Goal: Task Accomplishment & Management: Complete application form

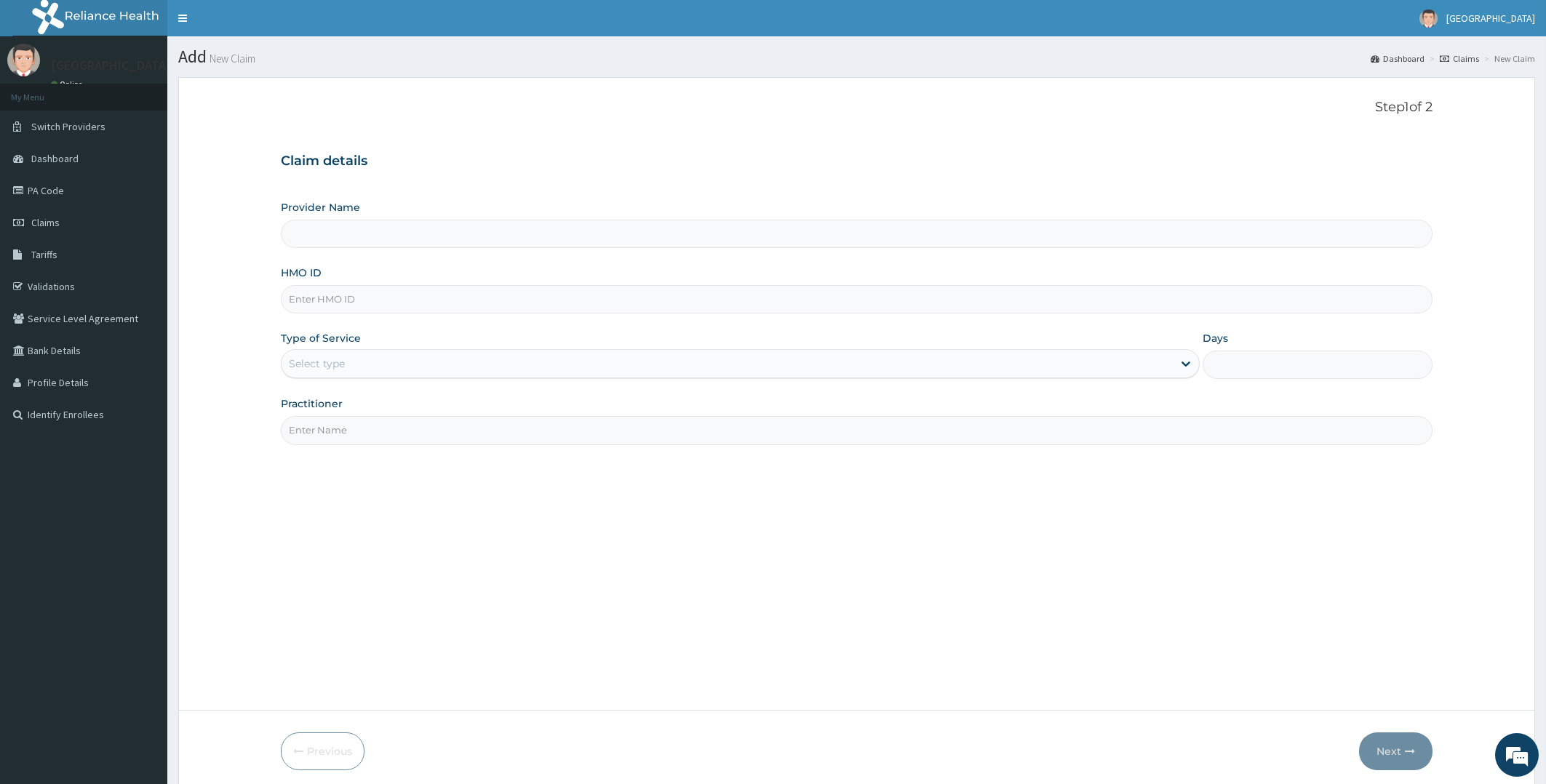
type input "[PERSON_NAME][GEOGRAPHIC_DATA]"
click at [458, 295] on input "HMO ID" at bounding box center [857, 299] width 1152 height 28
type input "re"
click at [78, 189] on link "PA Code" at bounding box center [84, 190] width 167 height 32
type input "cte/10250/d"
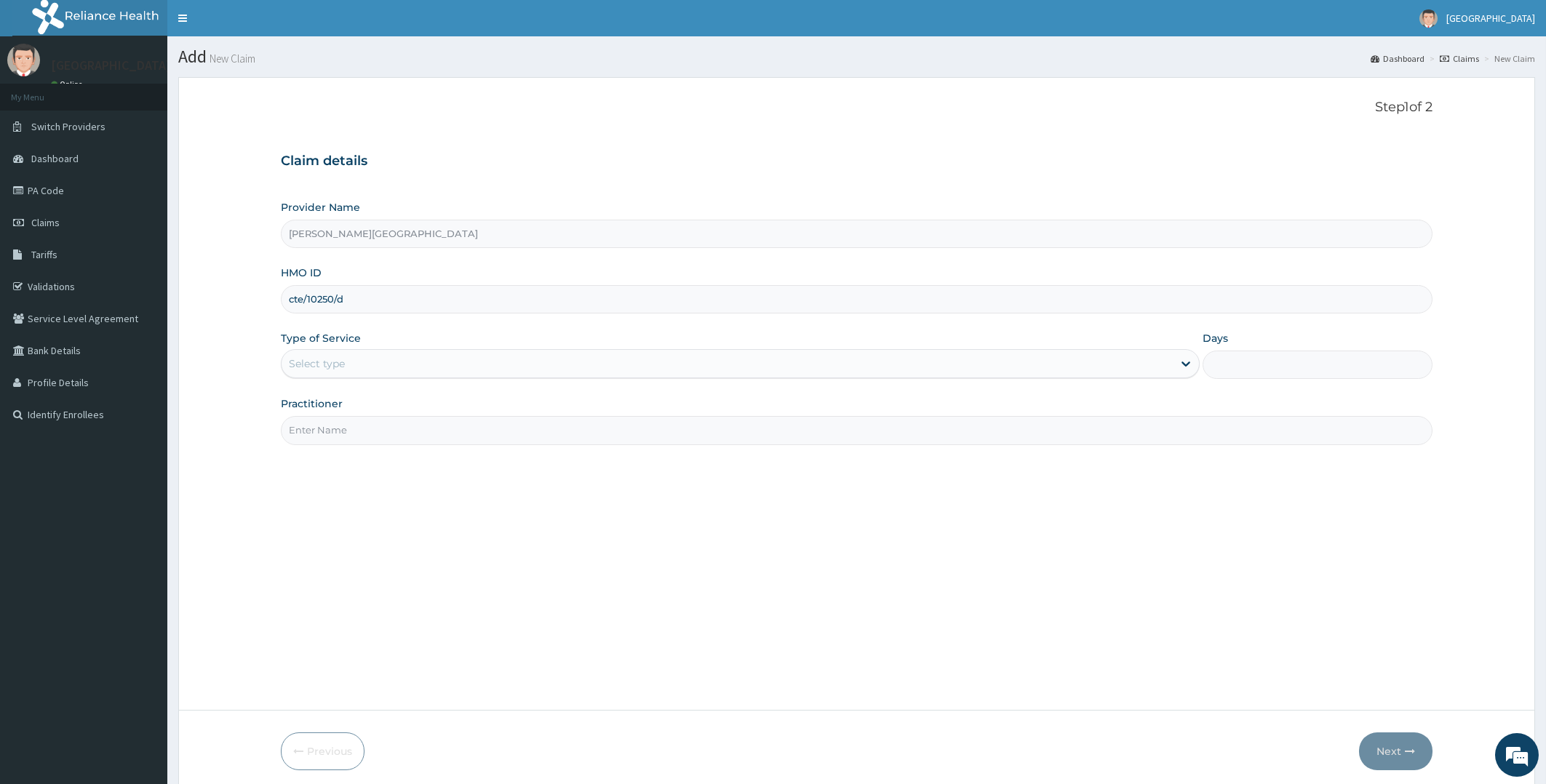
click at [379, 367] on div "Select type" at bounding box center [728, 363] width 892 height 23
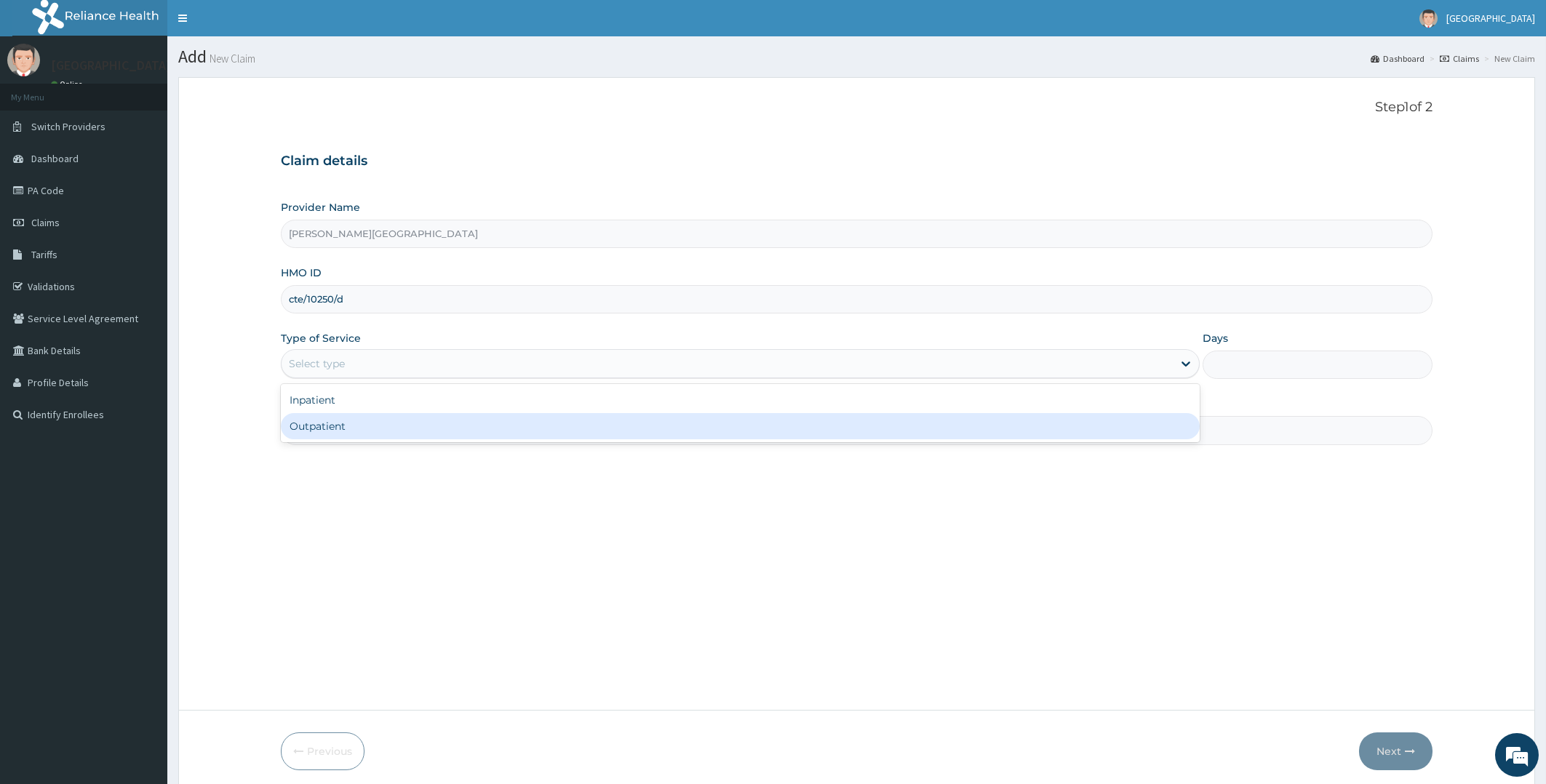
click at [356, 426] on div "Outpatient" at bounding box center [741, 426] width 920 height 26
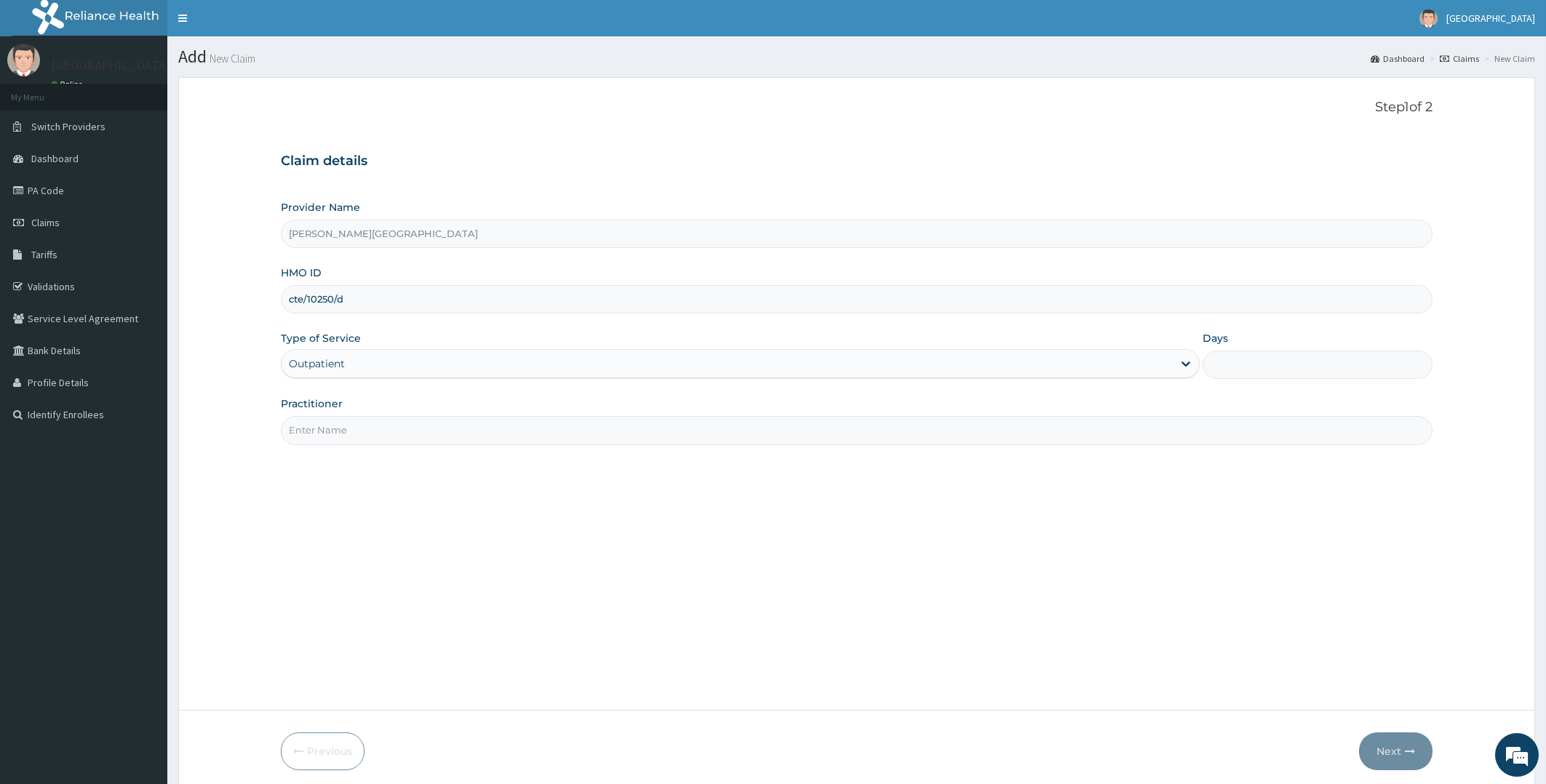
type input "1"
click at [356, 428] on input "Practitioner" at bounding box center [857, 430] width 1152 height 28
type input "[PERSON_NAME]"
click at [1403, 749] on button "Next" at bounding box center [1395, 751] width 73 height 38
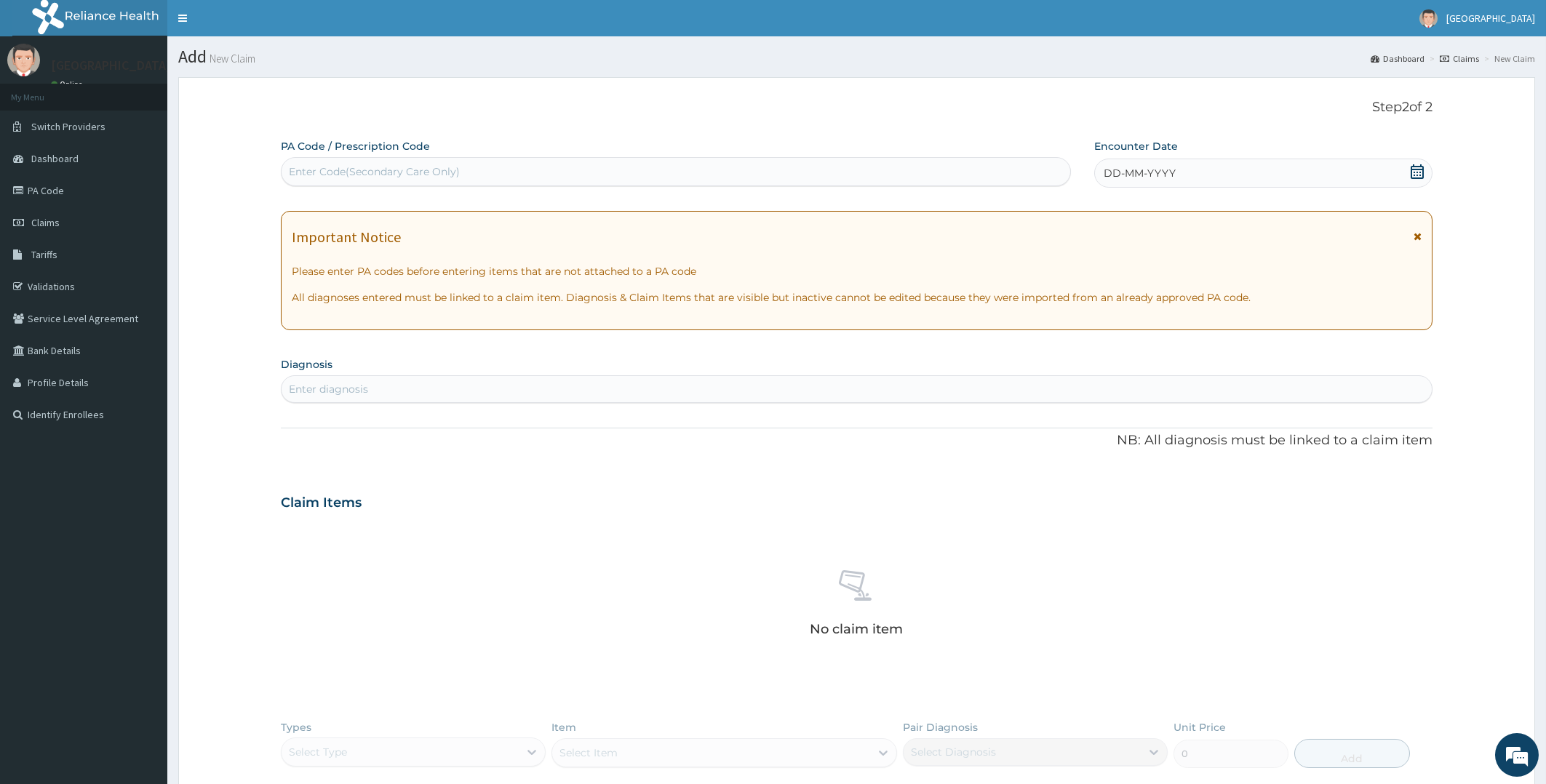
click at [1417, 168] on icon at bounding box center [1417, 171] width 13 height 15
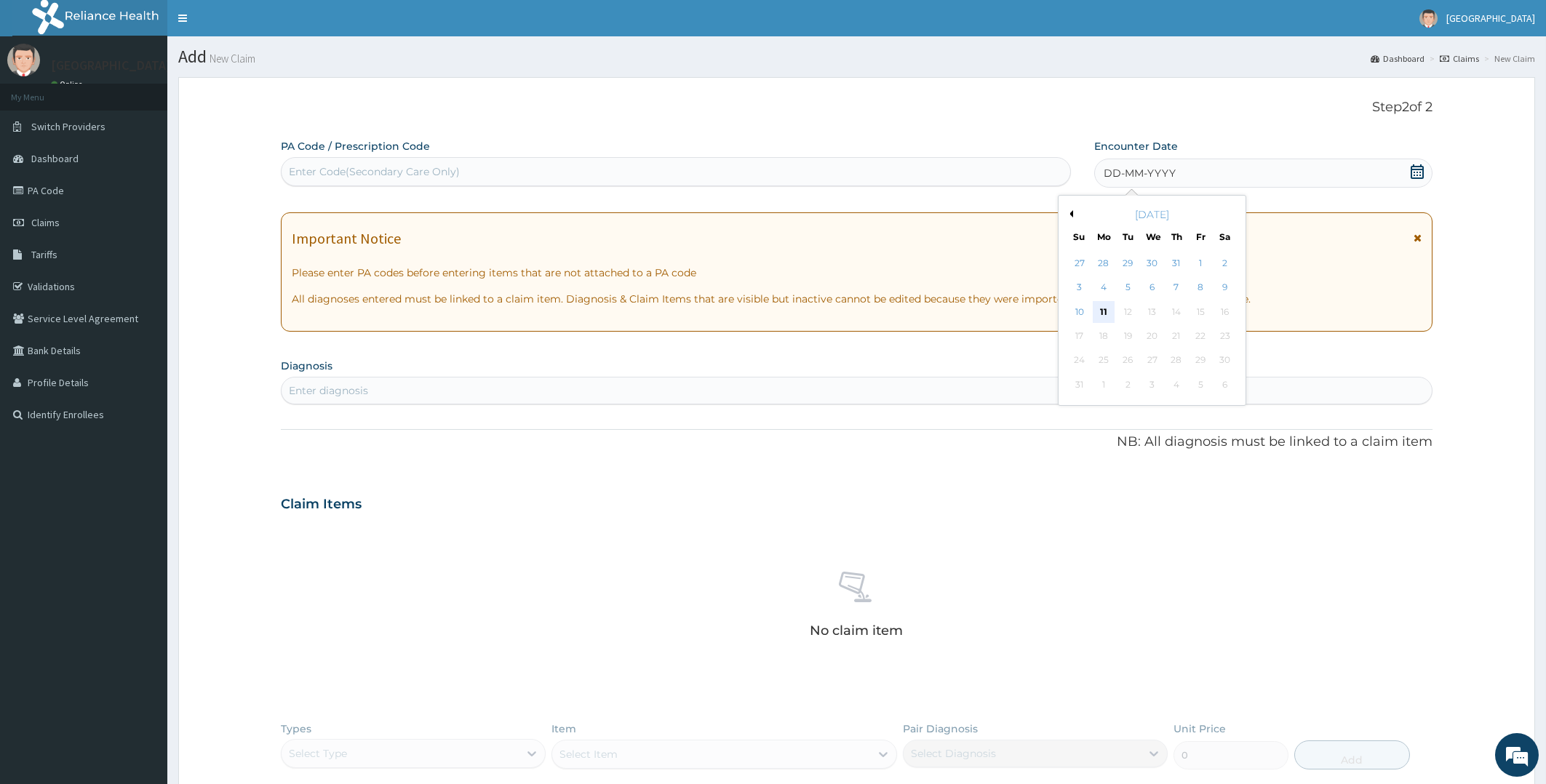
click at [1102, 310] on div "11" at bounding box center [1104, 312] width 22 height 22
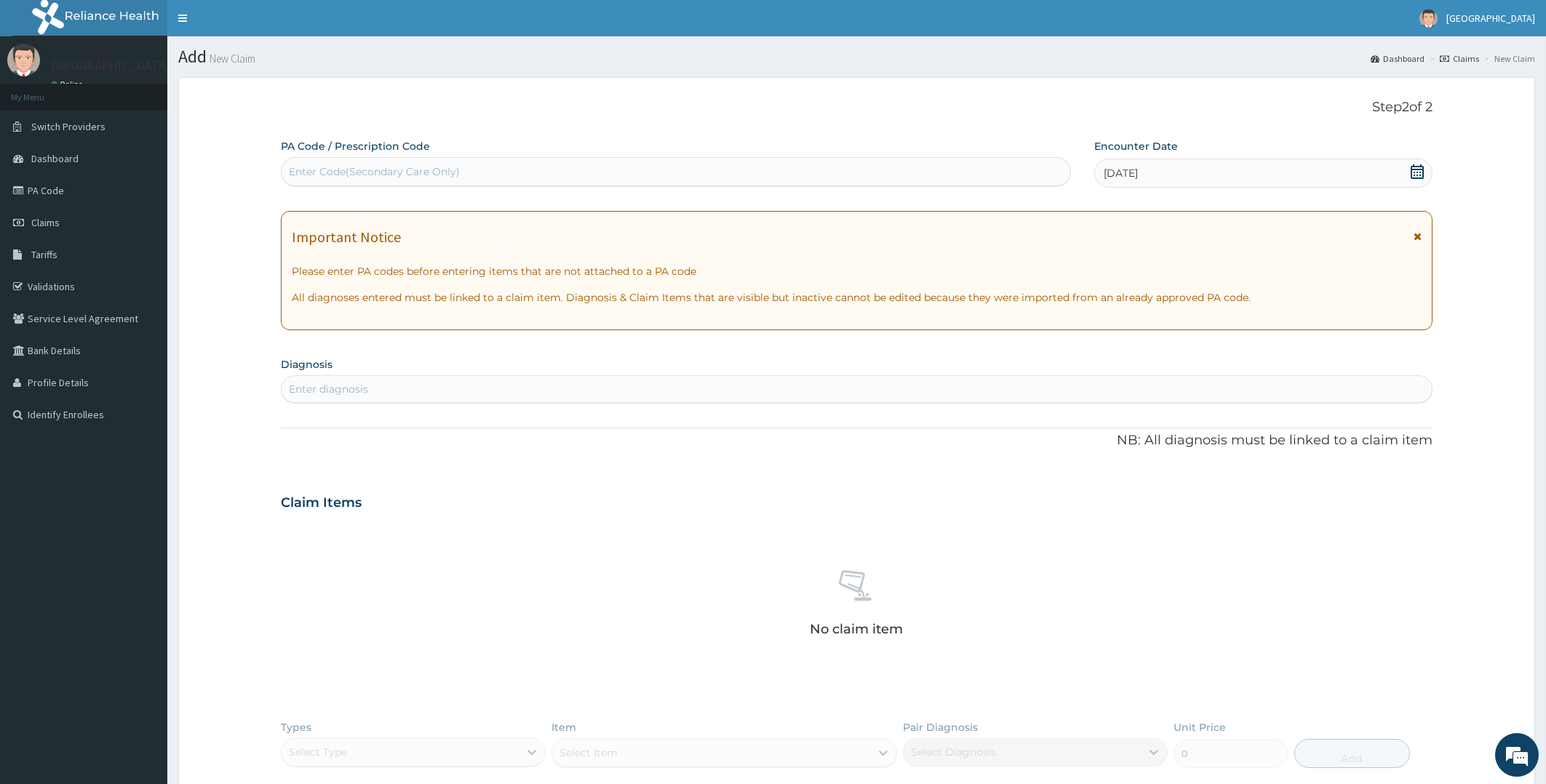
click at [606, 386] on div "Enter diagnosis" at bounding box center [857, 389] width 1151 height 23
type input "M"
type input "[MEDICAL_DATA]"
click at [1218, 620] on div "No claim item" at bounding box center [857, 605] width 1152 height 167
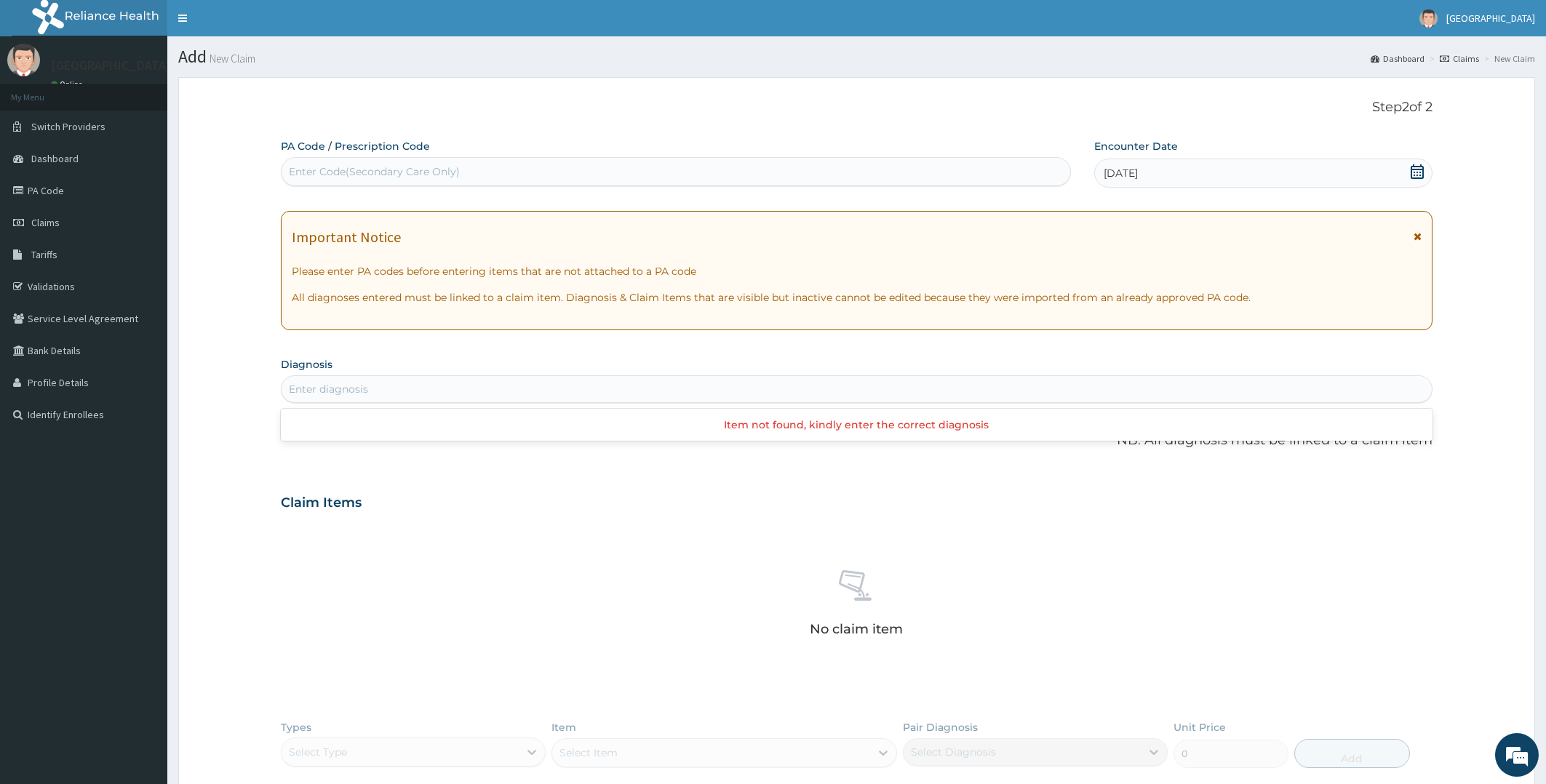
click at [399, 391] on div "Enter diagnosis" at bounding box center [857, 389] width 1151 height 23
type input "[MEDICAL_DATA]"
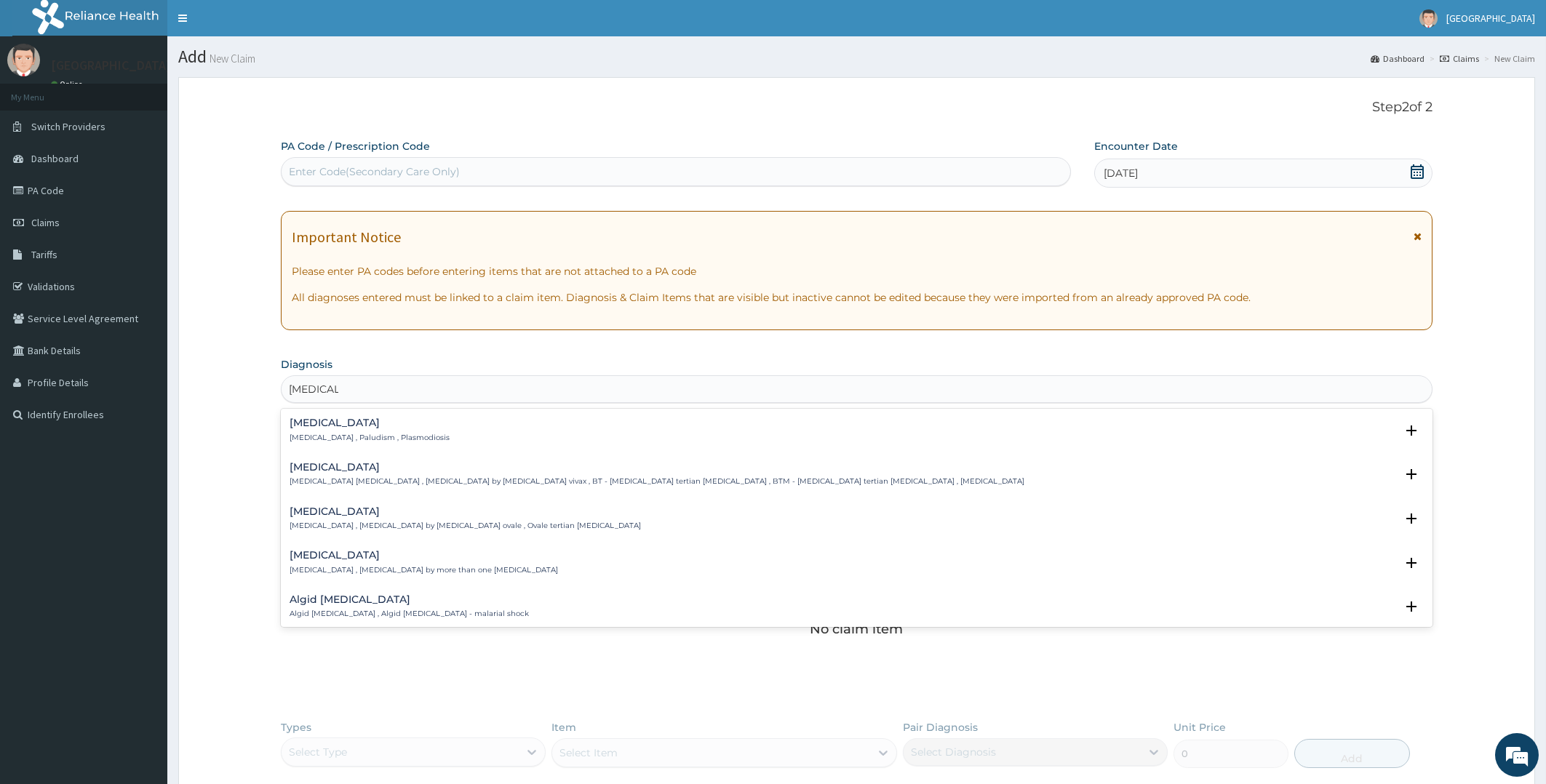
click at [322, 425] on h4 "[MEDICAL_DATA]" at bounding box center [370, 423] width 160 height 11
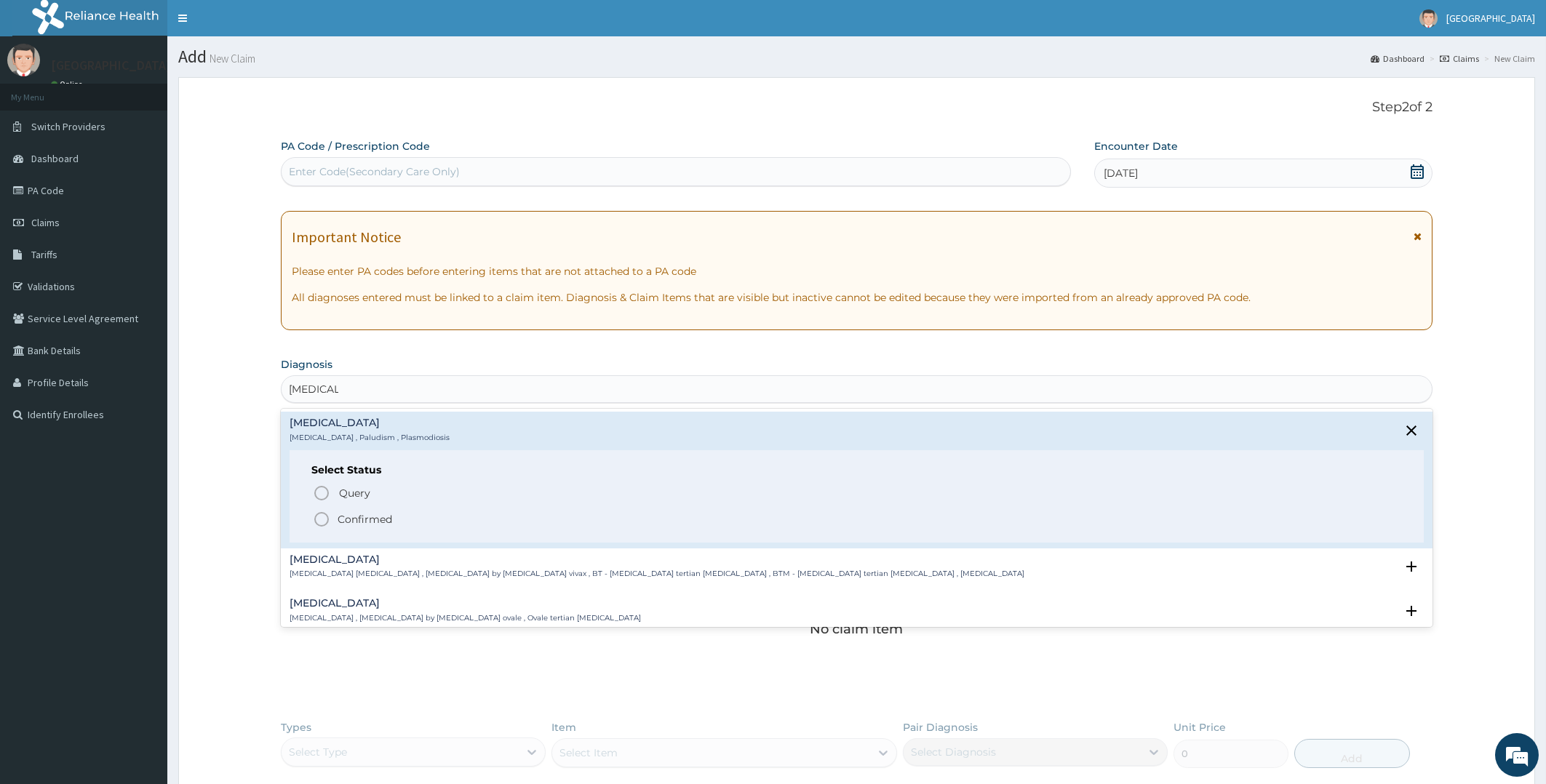
click at [321, 519] on icon "status option filled" at bounding box center [322, 519] width 18 height 18
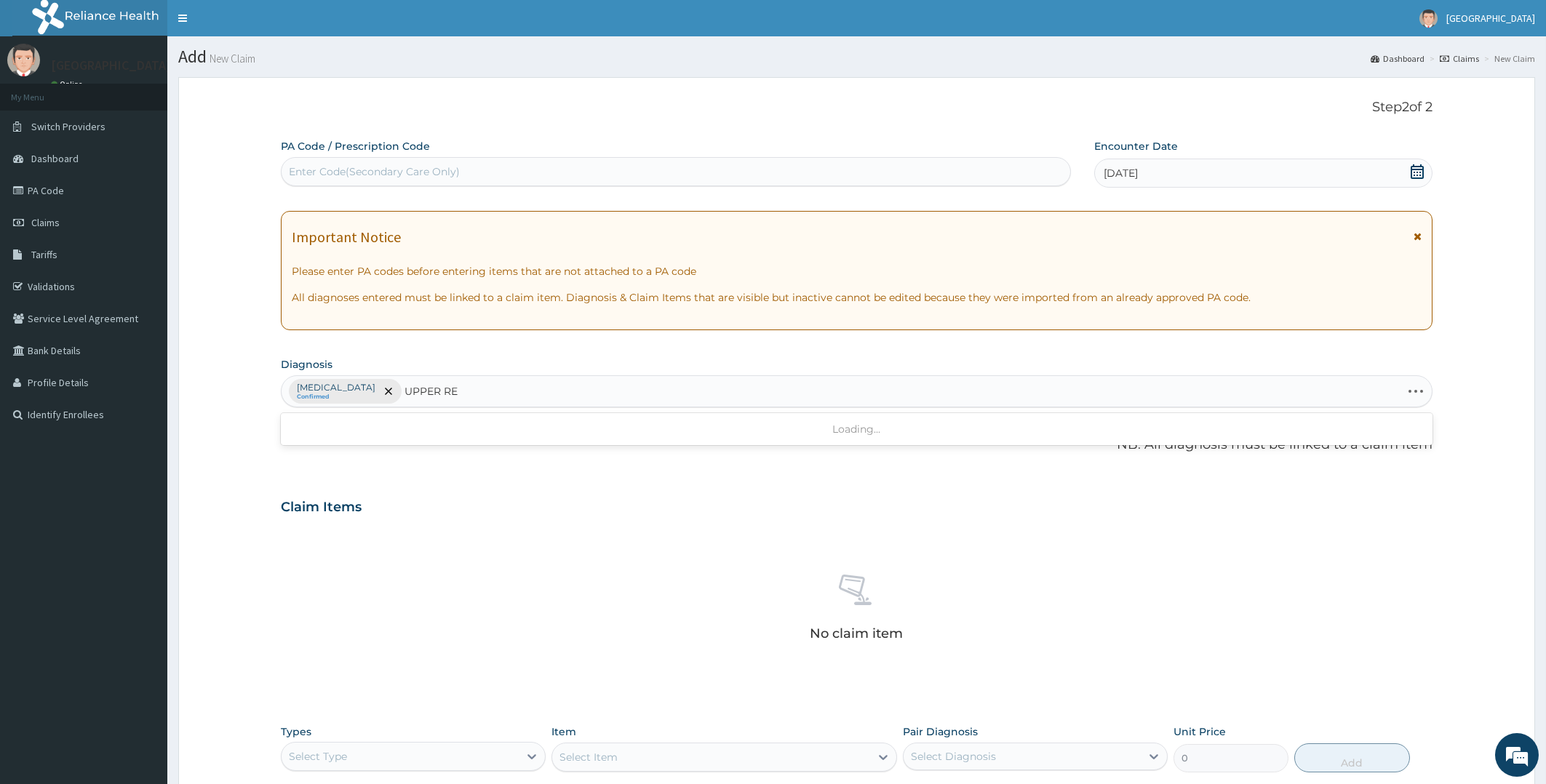
type input "UPPER RES"
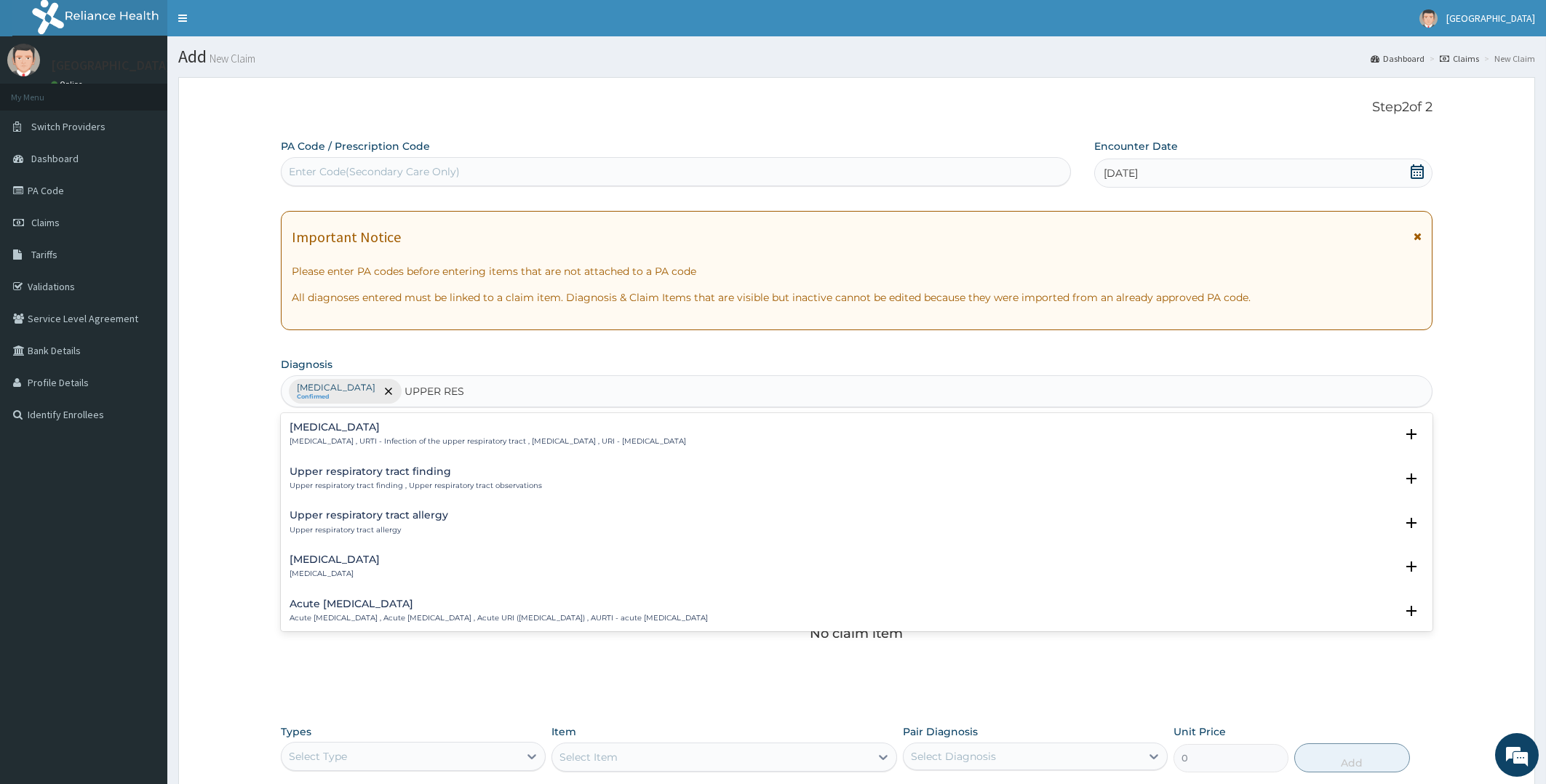
click at [339, 431] on h4 "[MEDICAL_DATA]" at bounding box center [488, 427] width 396 height 11
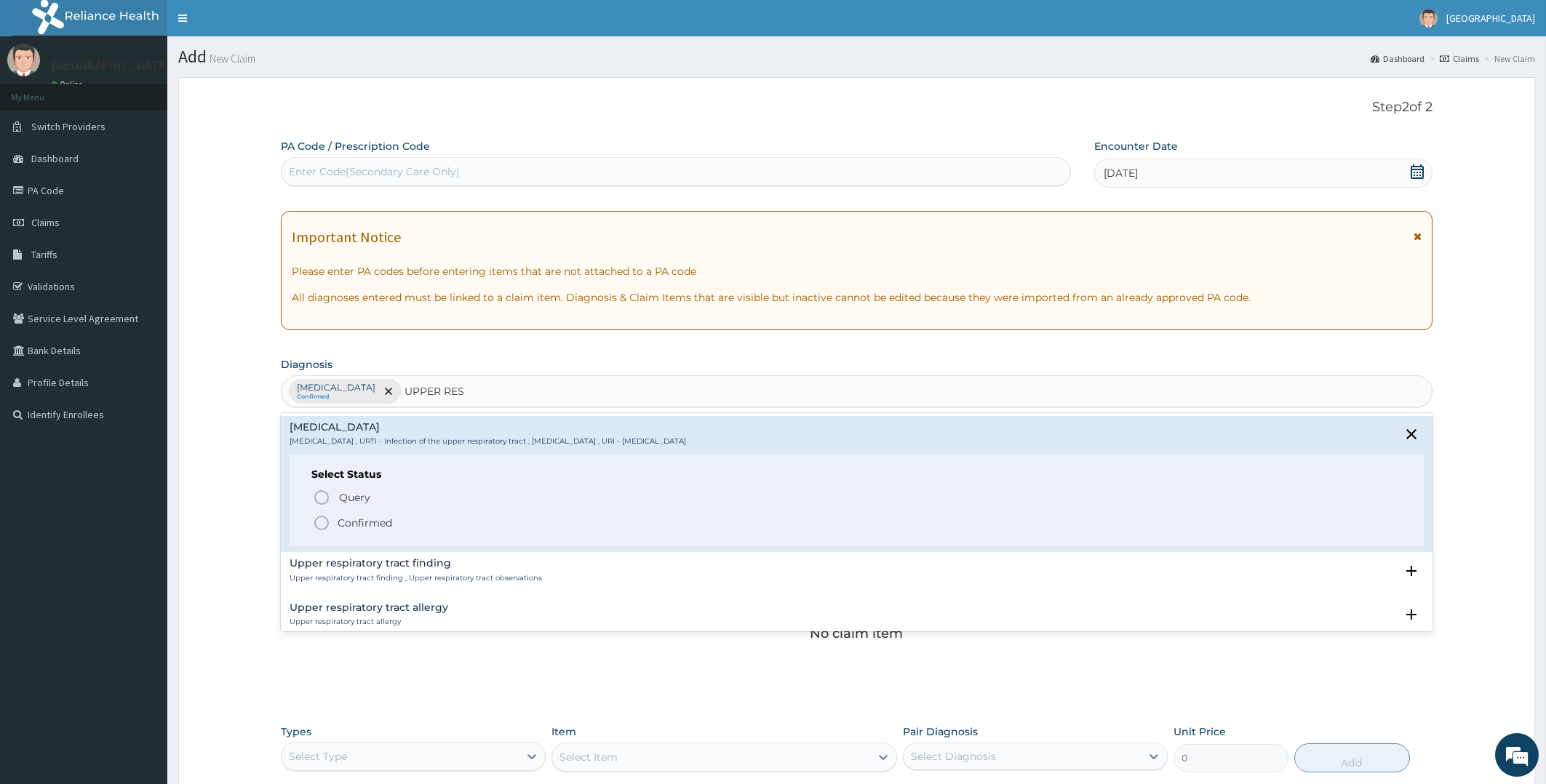
click at [322, 522] on icon "status option filled" at bounding box center [322, 523] width 18 height 18
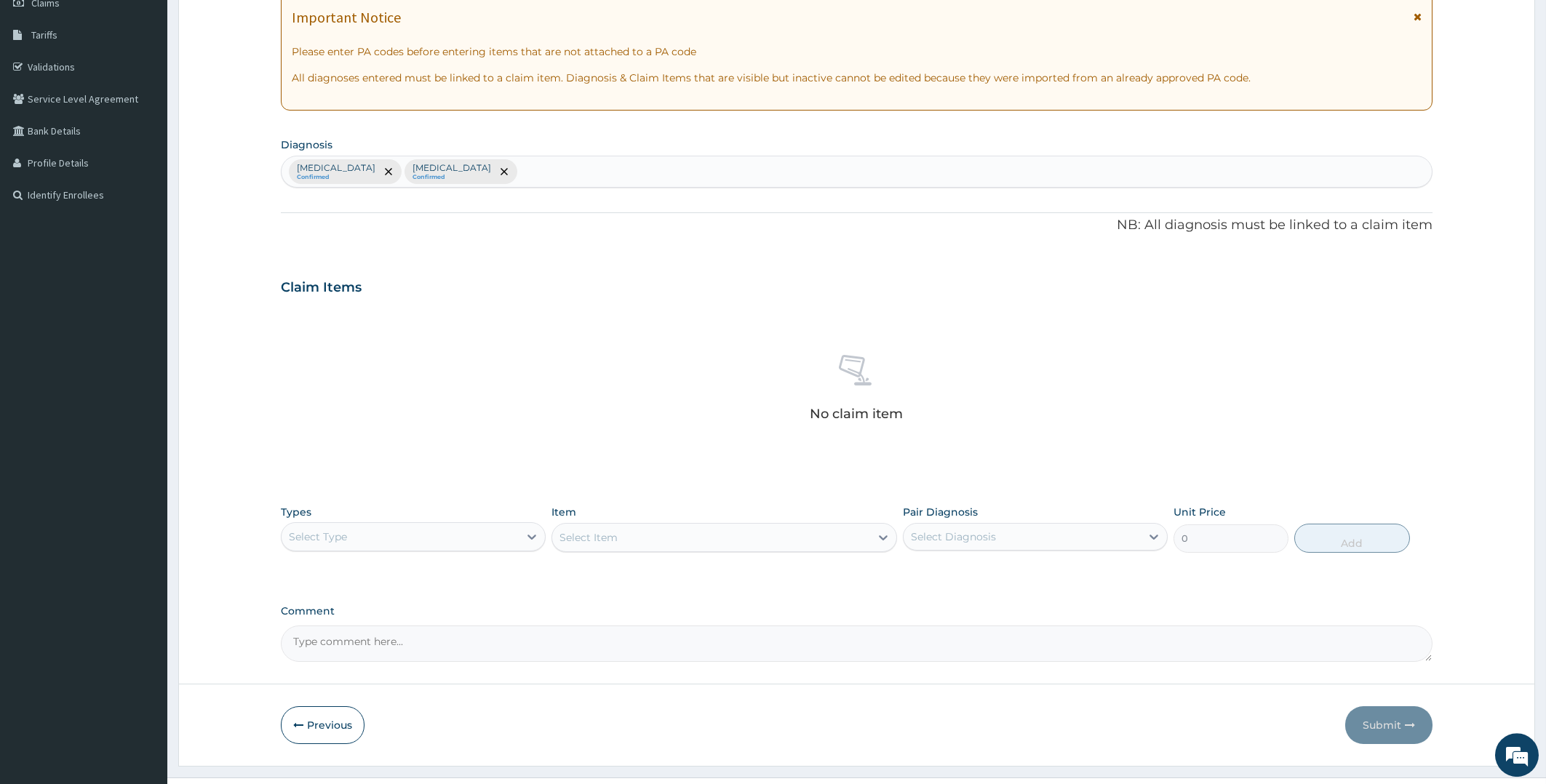
scroll to position [250, 0]
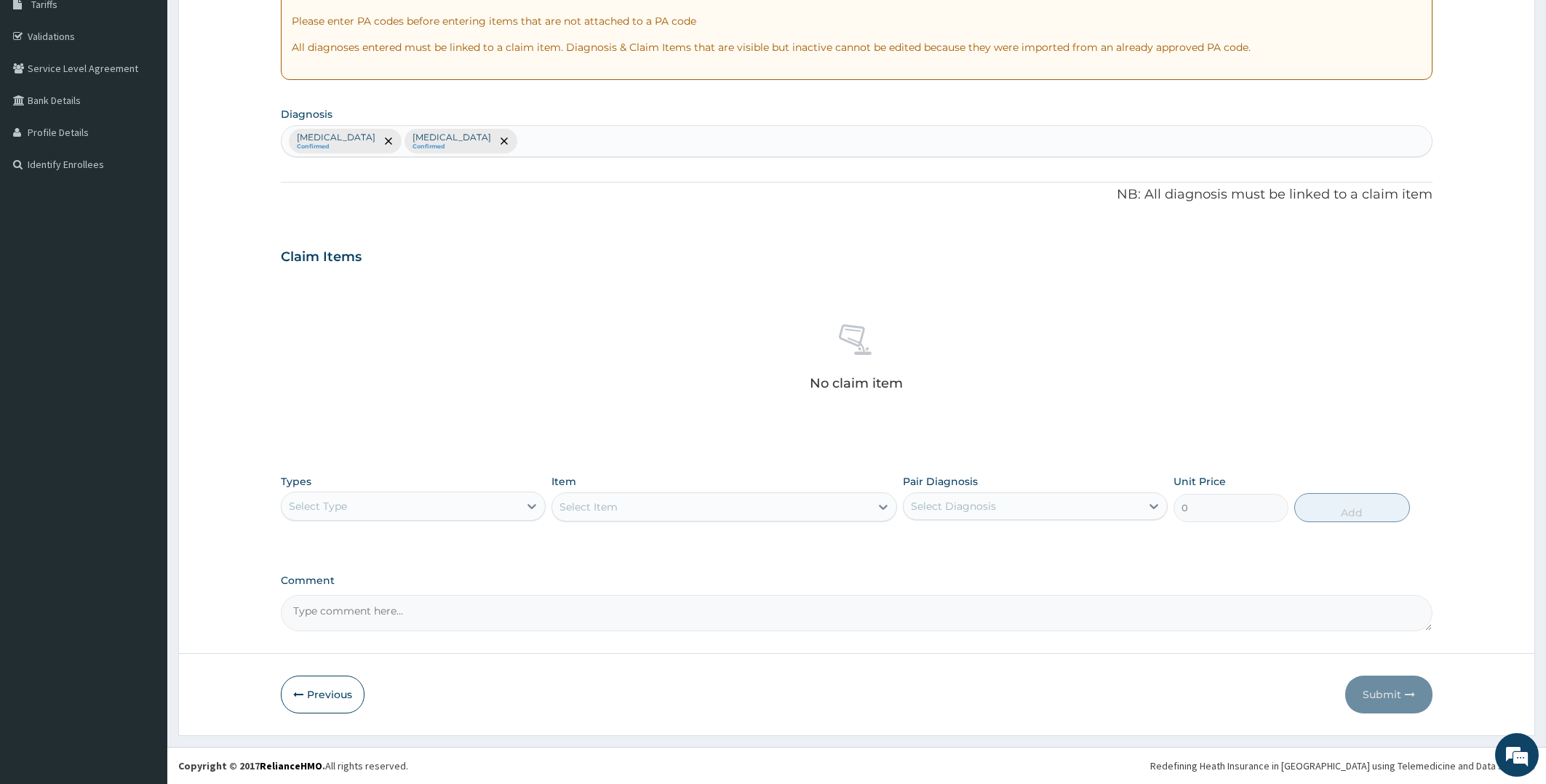
click at [496, 504] on div "Select Type" at bounding box center [400, 505] width 237 height 23
click at [444, 587] on div "Procedures" at bounding box center [413, 594] width 265 height 26
click at [651, 501] on div "Select Item" at bounding box center [724, 506] width 345 height 29
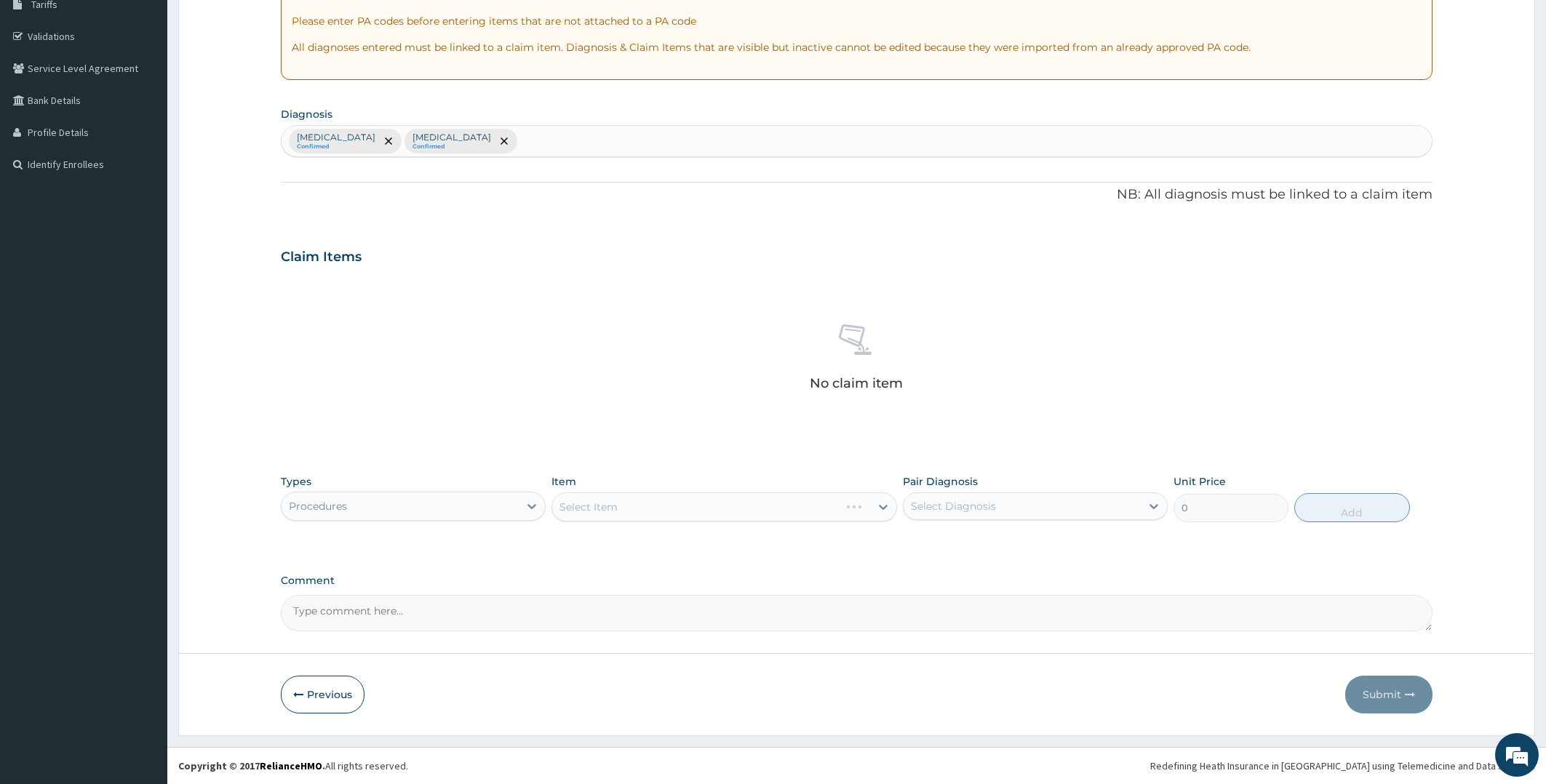
click at [651, 501] on div "Select Item" at bounding box center [724, 506] width 345 height 29
click at [662, 508] on div "Select Item" at bounding box center [724, 506] width 345 height 29
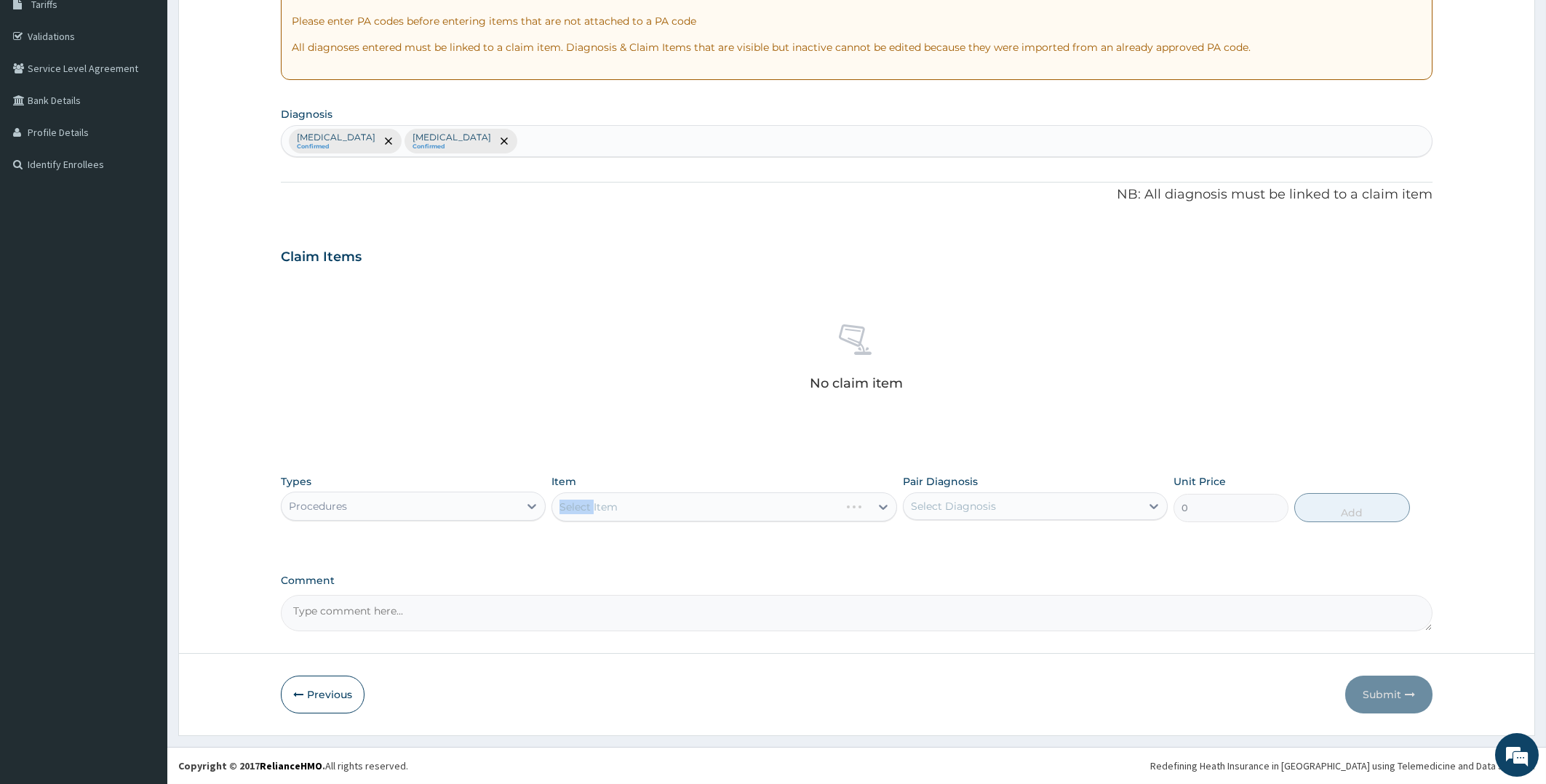
click at [662, 508] on div "Select Item" at bounding box center [724, 506] width 345 height 29
click at [664, 508] on div "Select Item" at bounding box center [724, 506] width 345 height 29
click at [665, 508] on div "Select Item" at bounding box center [724, 506] width 345 height 29
click at [730, 501] on div "Select Item" at bounding box center [724, 506] width 345 height 29
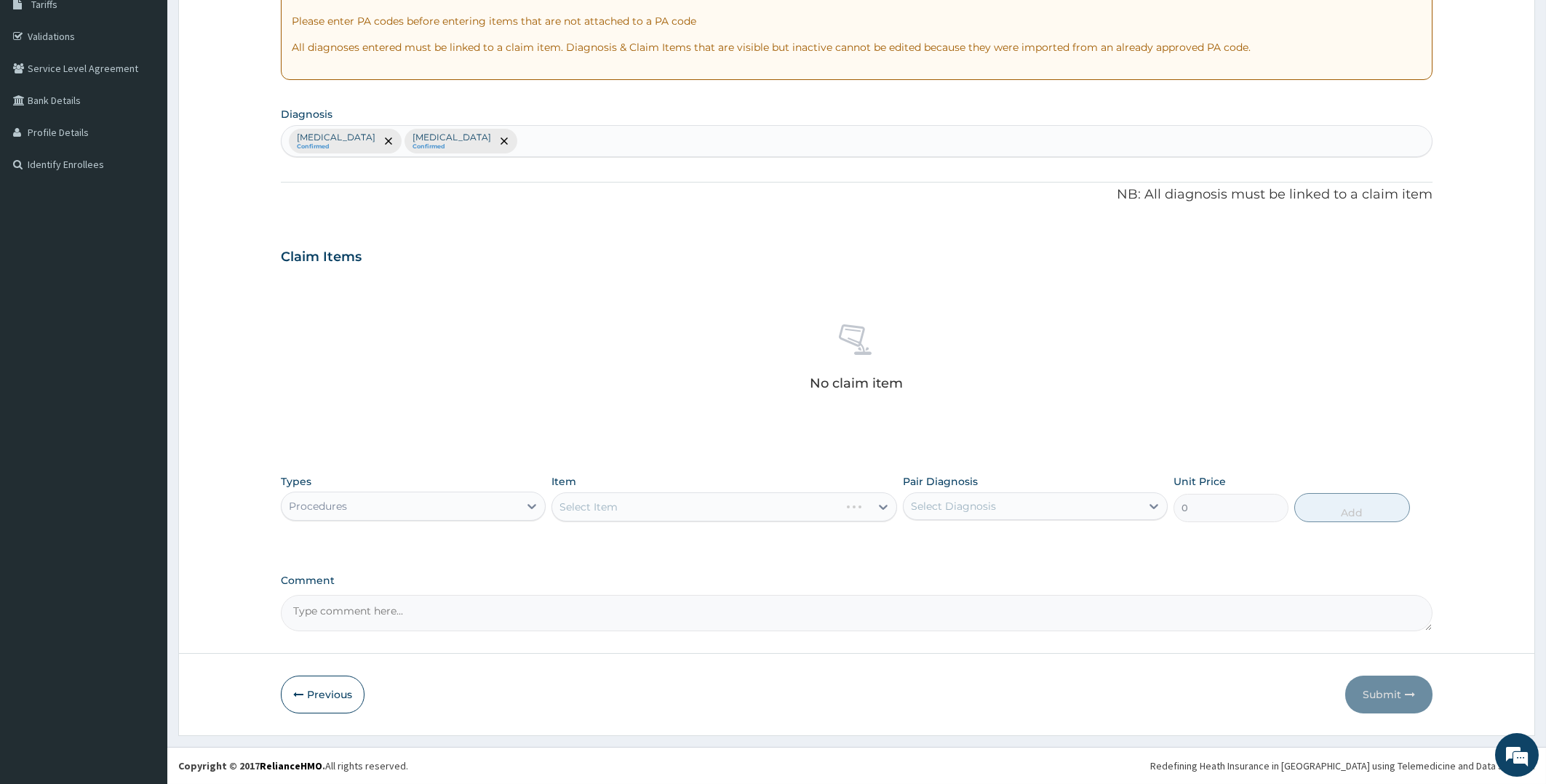
click at [730, 501] on div "Select Item" at bounding box center [724, 506] width 345 height 29
click at [687, 499] on div "Select Item" at bounding box center [724, 506] width 345 height 29
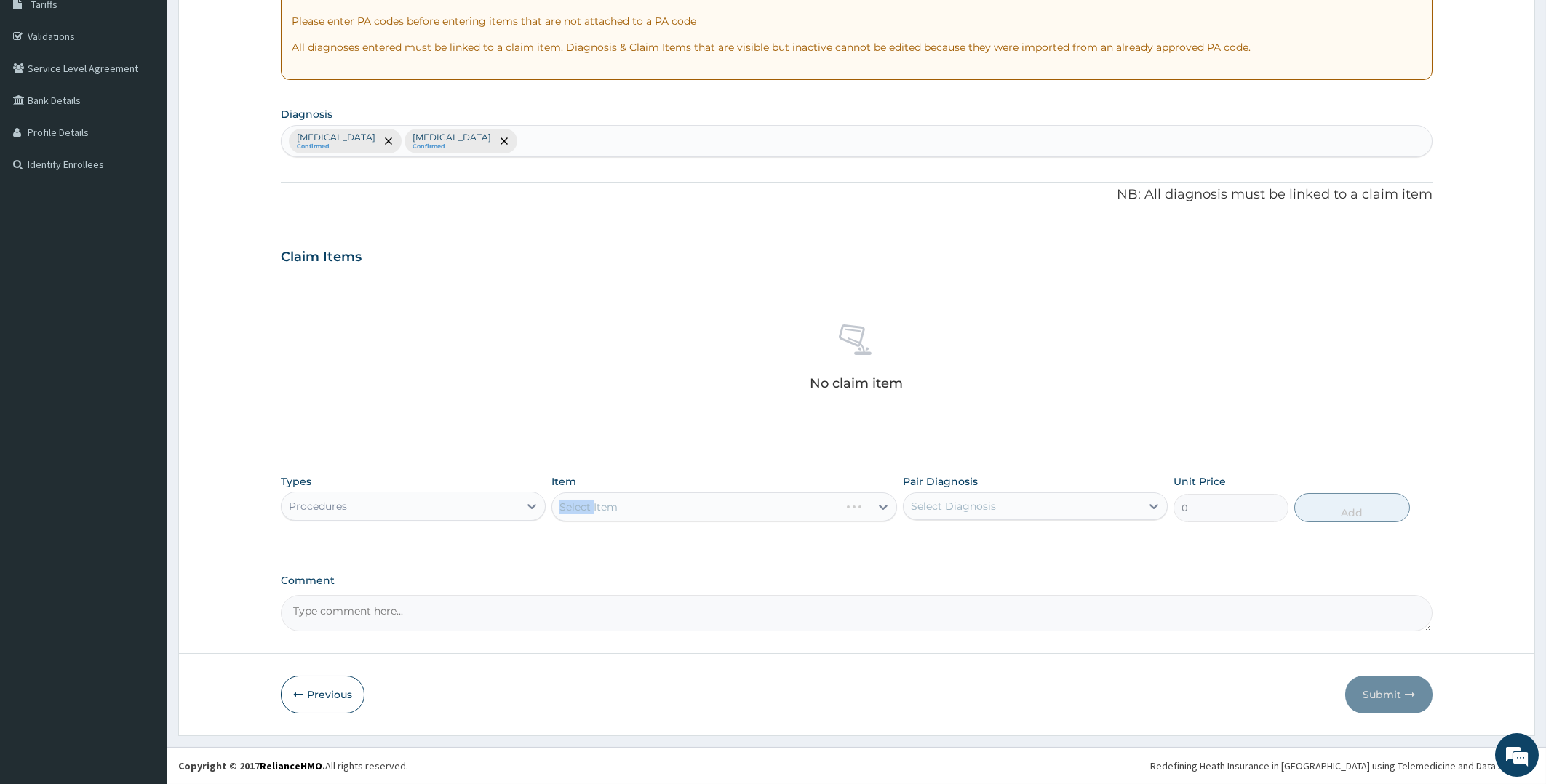
click at [687, 499] on div "Select Item" at bounding box center [724, 506] width 345 height 29
click at [680, 501] on div "Select Item" at bounding box center [724, 506] width 345 height 29
click at [678, 501] on div "Select Item" at bounding box center [724, 506] width 345 height 29
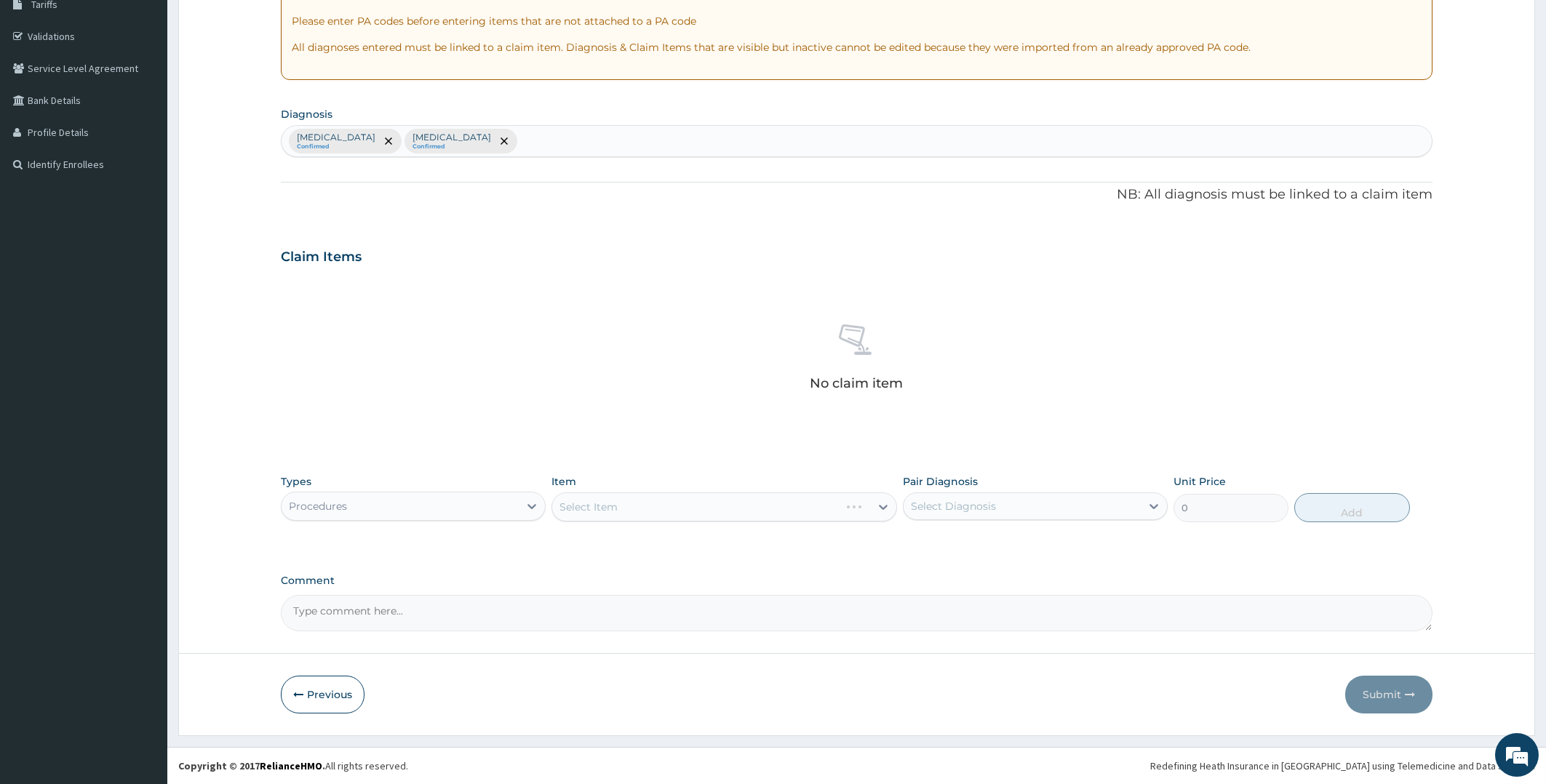
click at [678, 501] on div "Select Item" at bounding box center [724, 506] width 345 height 29
click at [699, 504] on div "Select Item" at bounding box center [724, 506] width 345 height 29
click at [702, 504] on div "Select Item" at bounding box center [724, 506] width 345 height 29
click at [702, 504] on div "Select Item" at bounding box center [711, 506] width 318 height 23
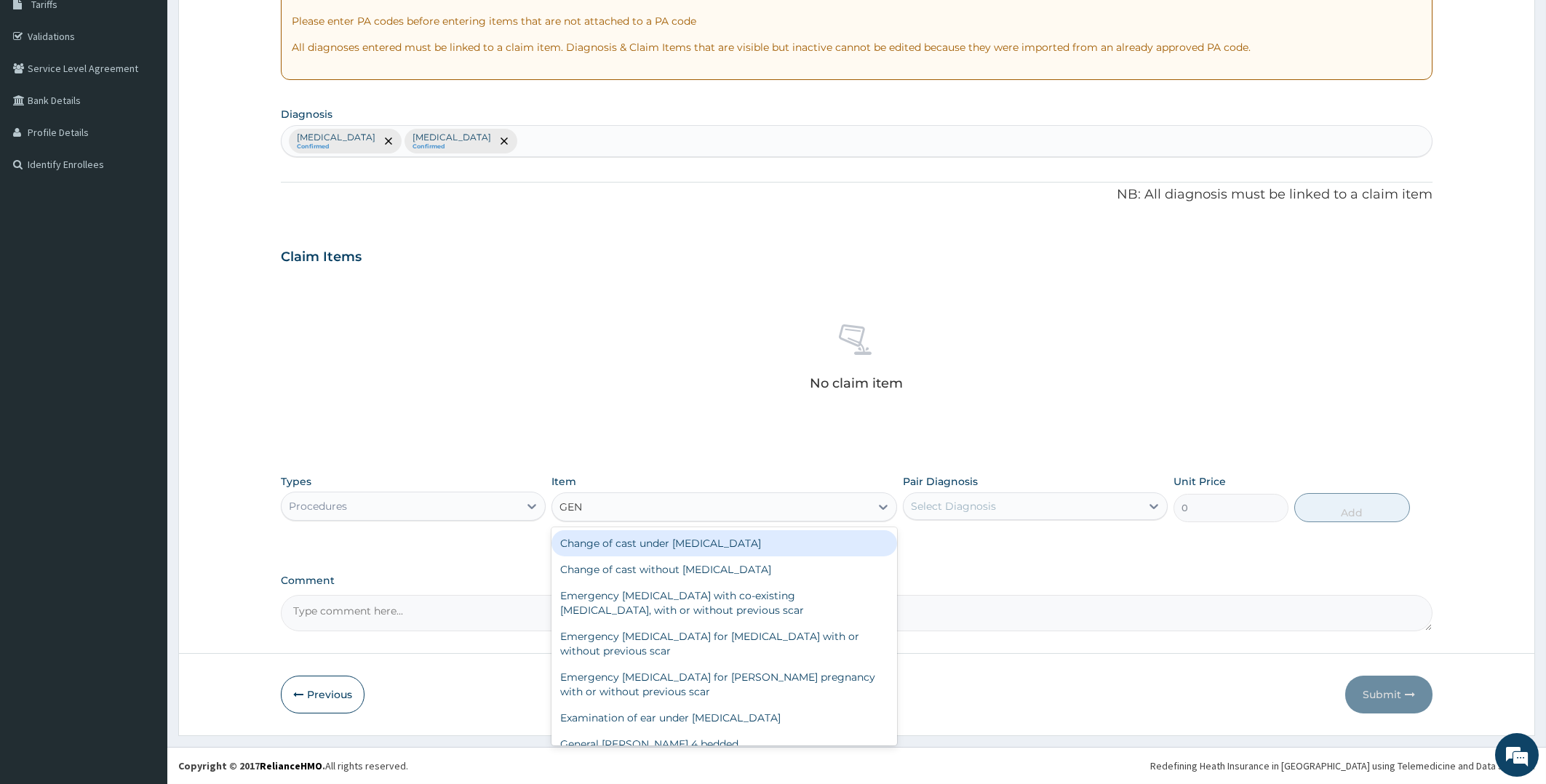
type input "GENE"
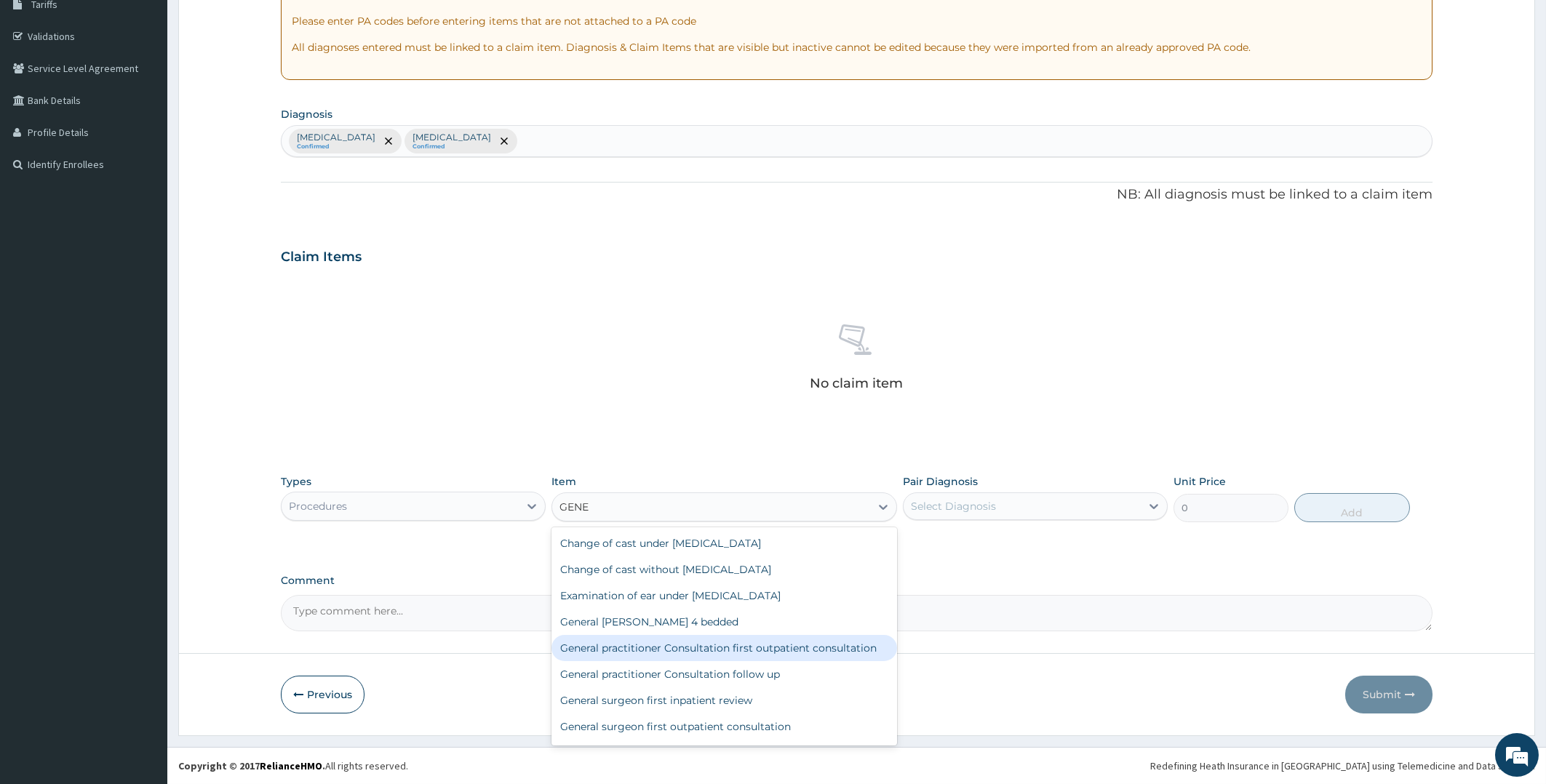
click at [773, 642] on div "General practitioner Consultation first outpatient consultation" at bounding box center [724, 647] width 345 height 26
type input "4000"
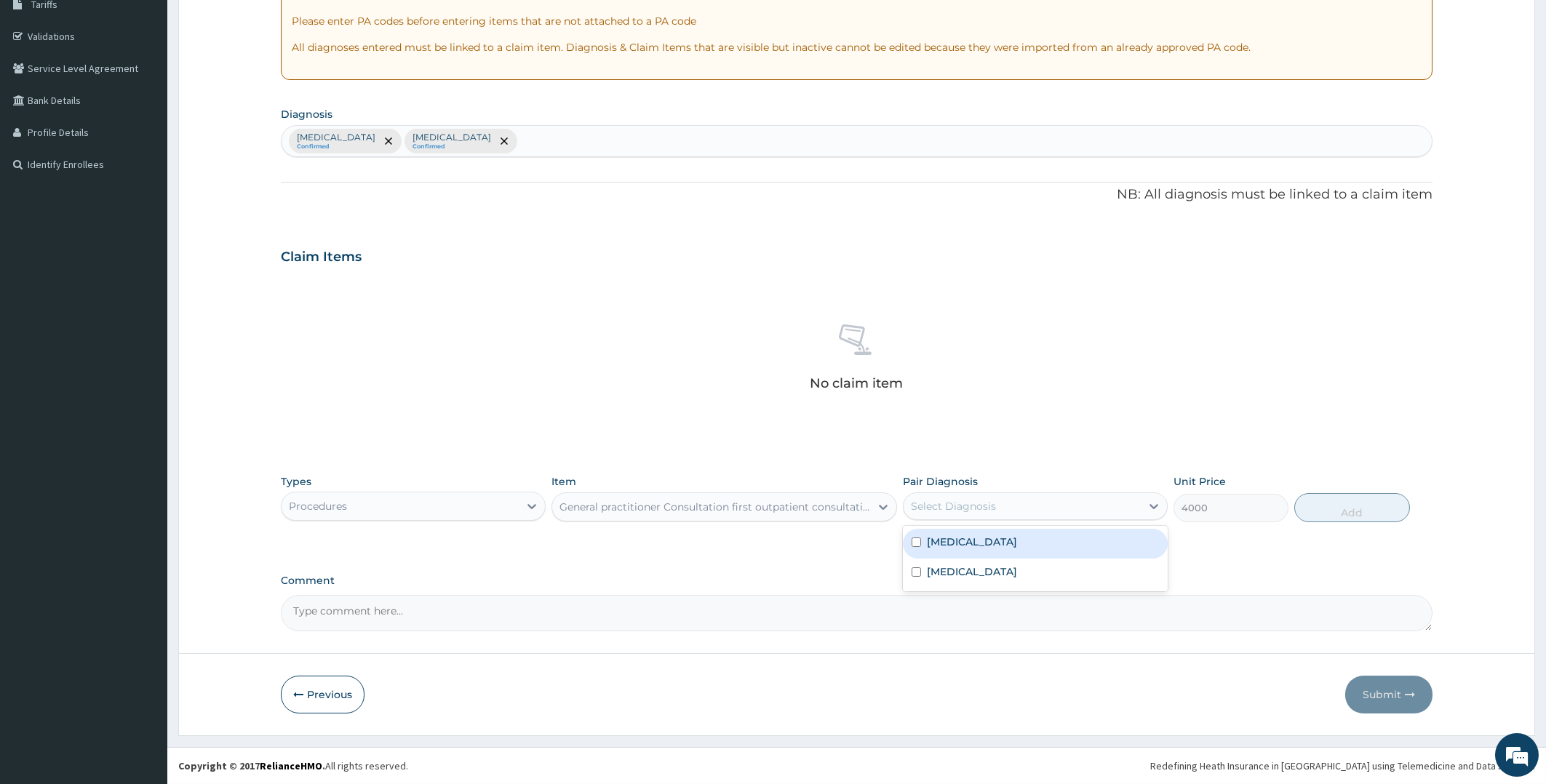
click at [970, 508] on div "Select Diagnosis" at bounding box center [953, 506] width 85 height 15
click at [949, 547] on label "[MEDICAL_DATA]" at bounding box center [972, 542] width 90 height 15
checkbox input "true"
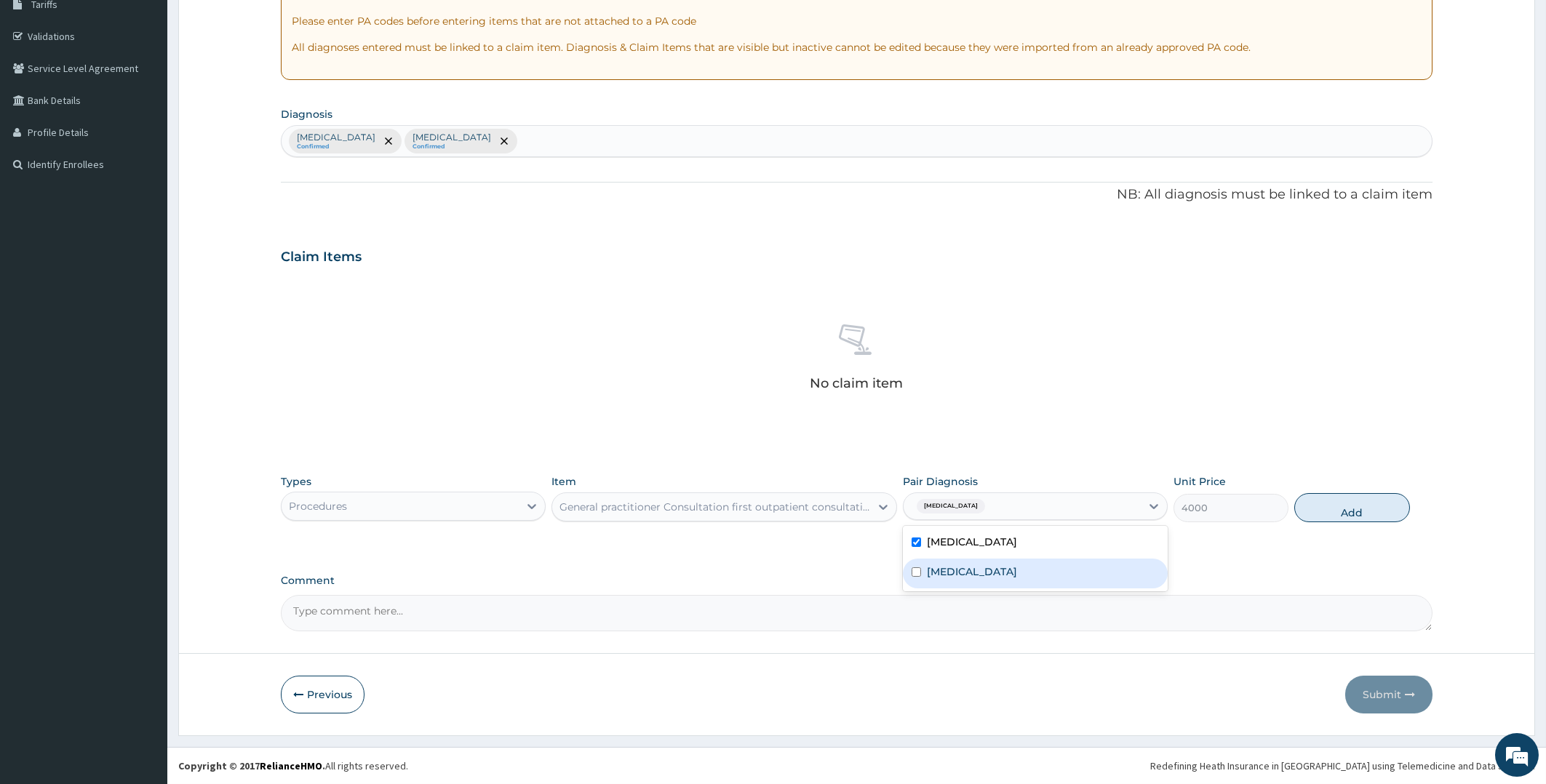
click at [952, 570] on label "[MEDICAL_DATA]" at bounding box center [972, 572] width 90 height 15
checkbox input "true"
click at [1357, 504] on button "Add" at bounding box center [1351, 507] width 115 height 29
type input "0"
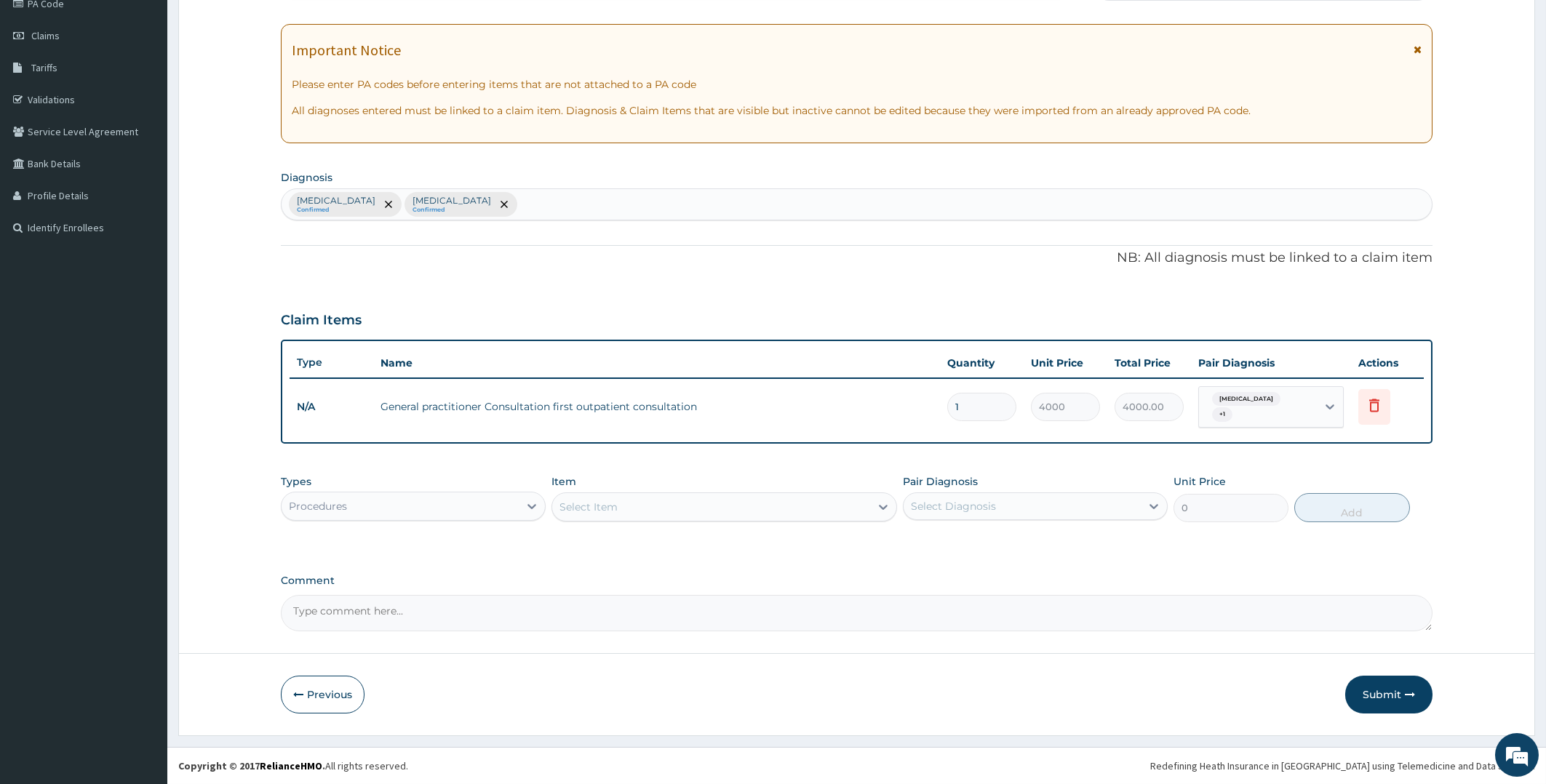
scroll to position [180, 0]
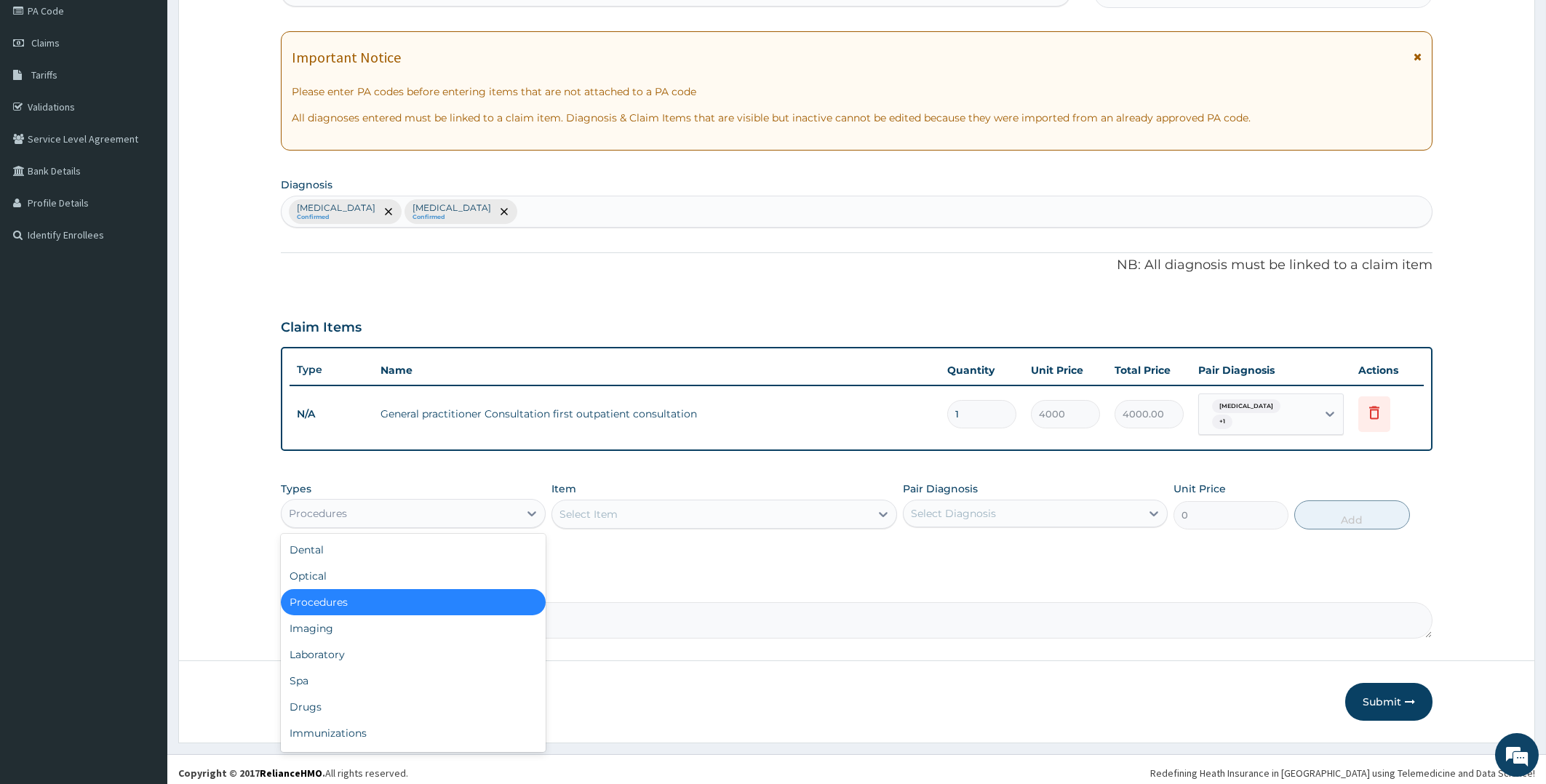
click at [382, 502] on div "Procedures" at bounding box center [400, 513] width 237 height 23
click at [378, 708] on div "Drugs" at bounding box center [413, 706] width 265 height 26
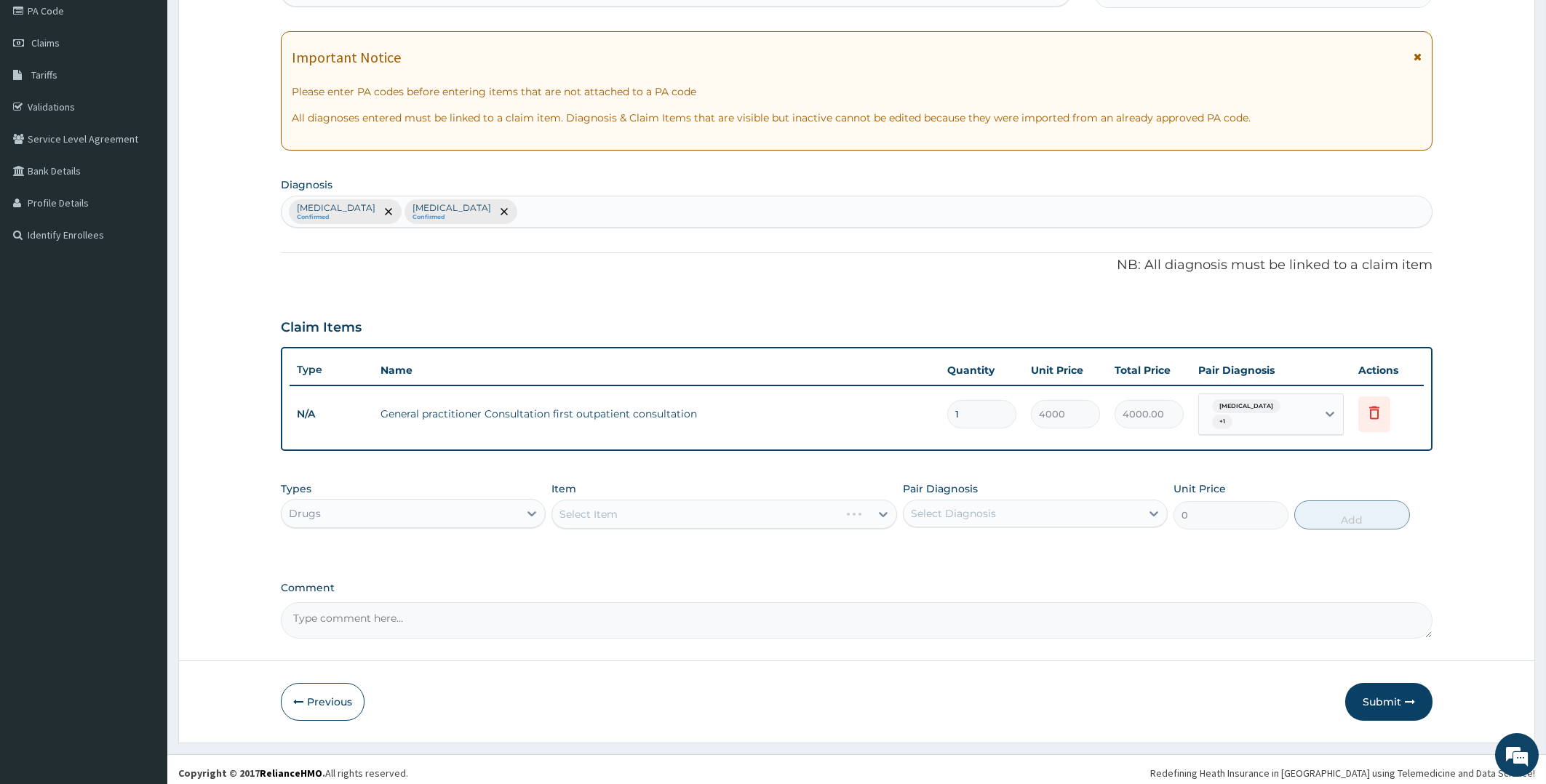
click at [637, 510] on div "Select Item" at bounding box center [724, 514] width 345 height 29
click at [656, 503] on div "Select Item" at bounding box center [724, 514] width 345 height 29
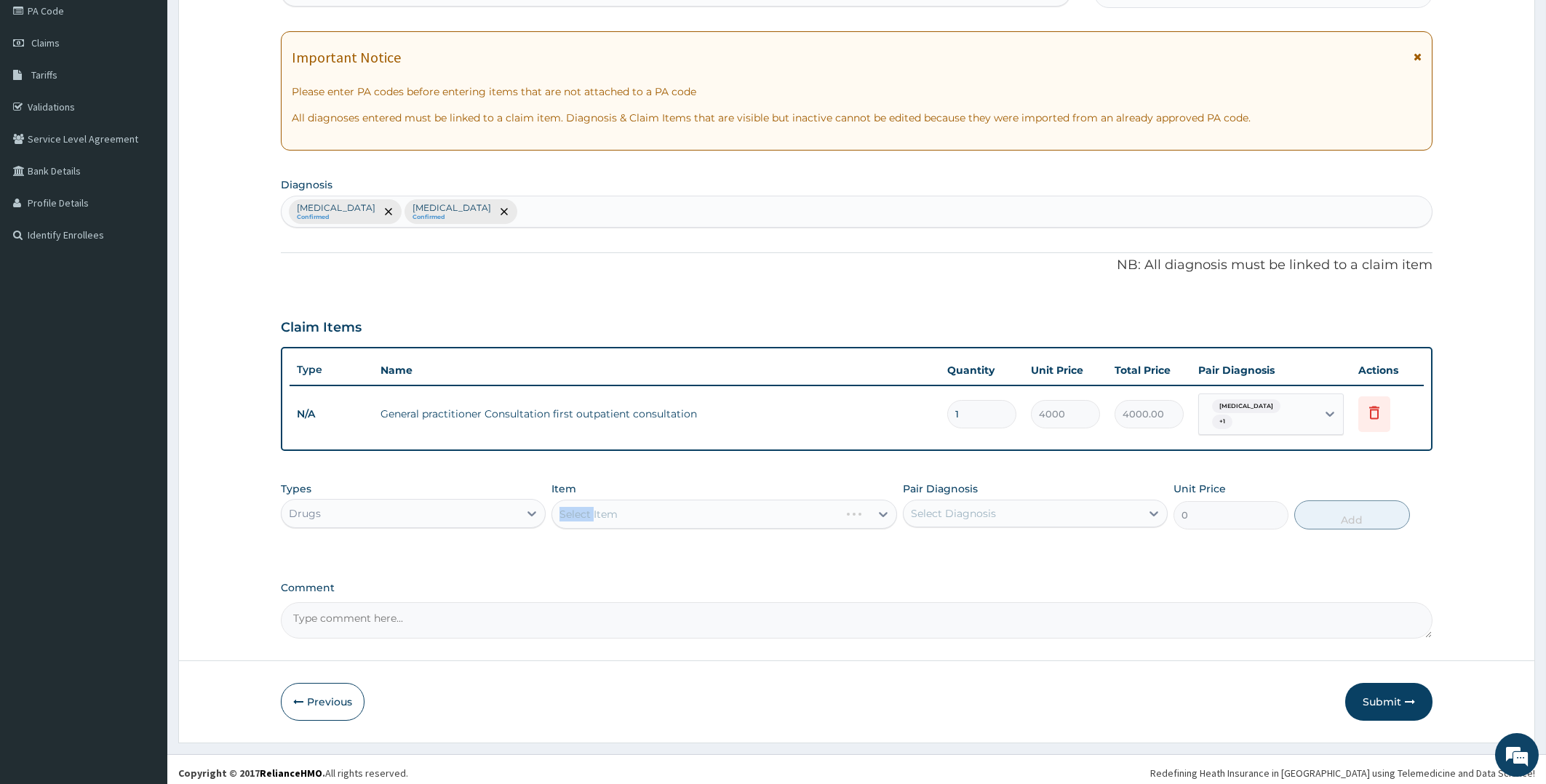
click at [656, 503] on div "Select Item" at bounding box center [724, 514] width 345 height 29
click at [663, 503] on div "Select Item" at bounding box center [724, 514] width 345 height 29
click at [663, 503] on div "Select Item" at bounding box center [711, 514] width 318 height 23
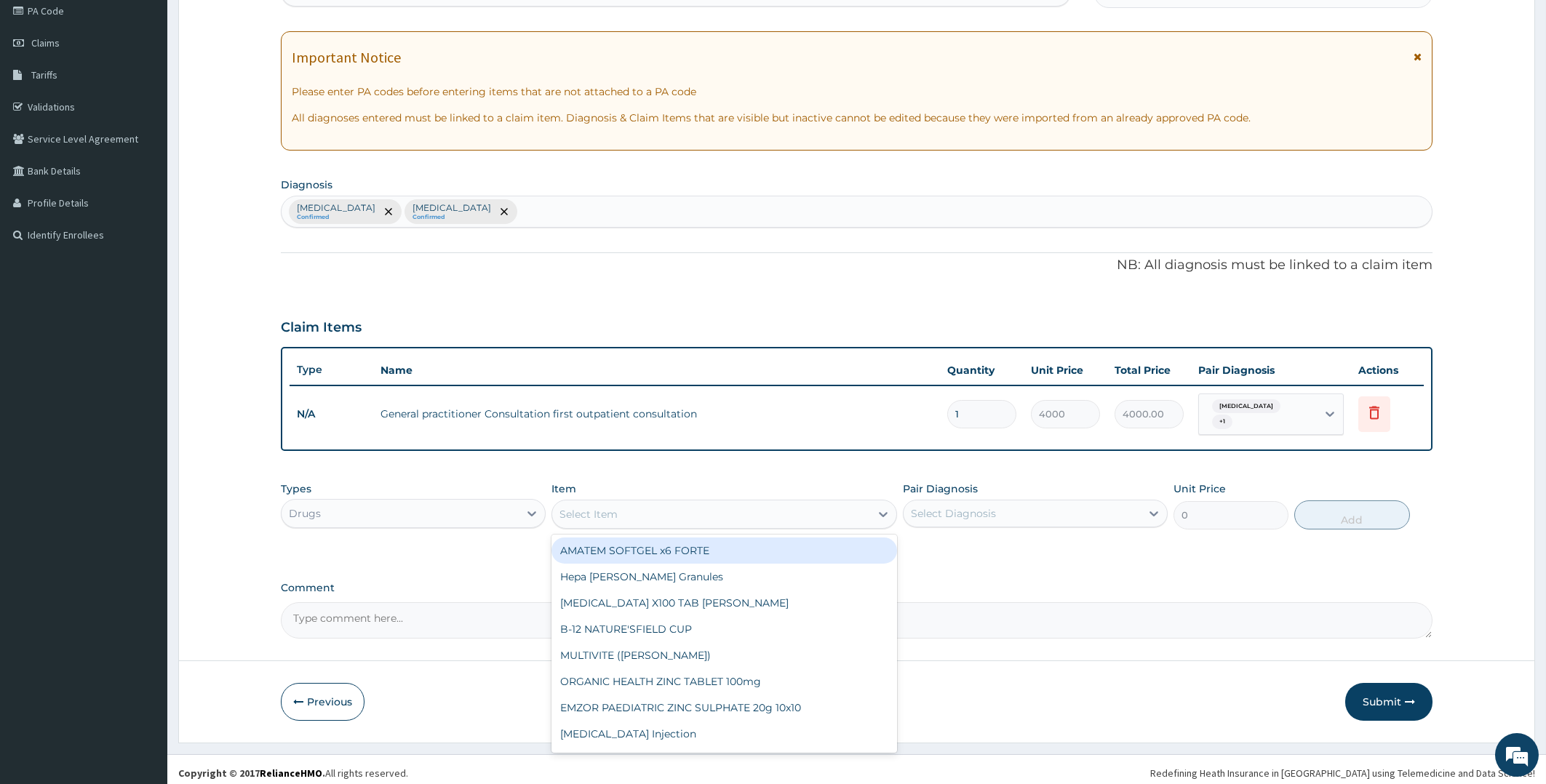
click at [663, 503] on div "Select Item" at bounding box center [711, 514] width 318 height 23
type input "PARACE"
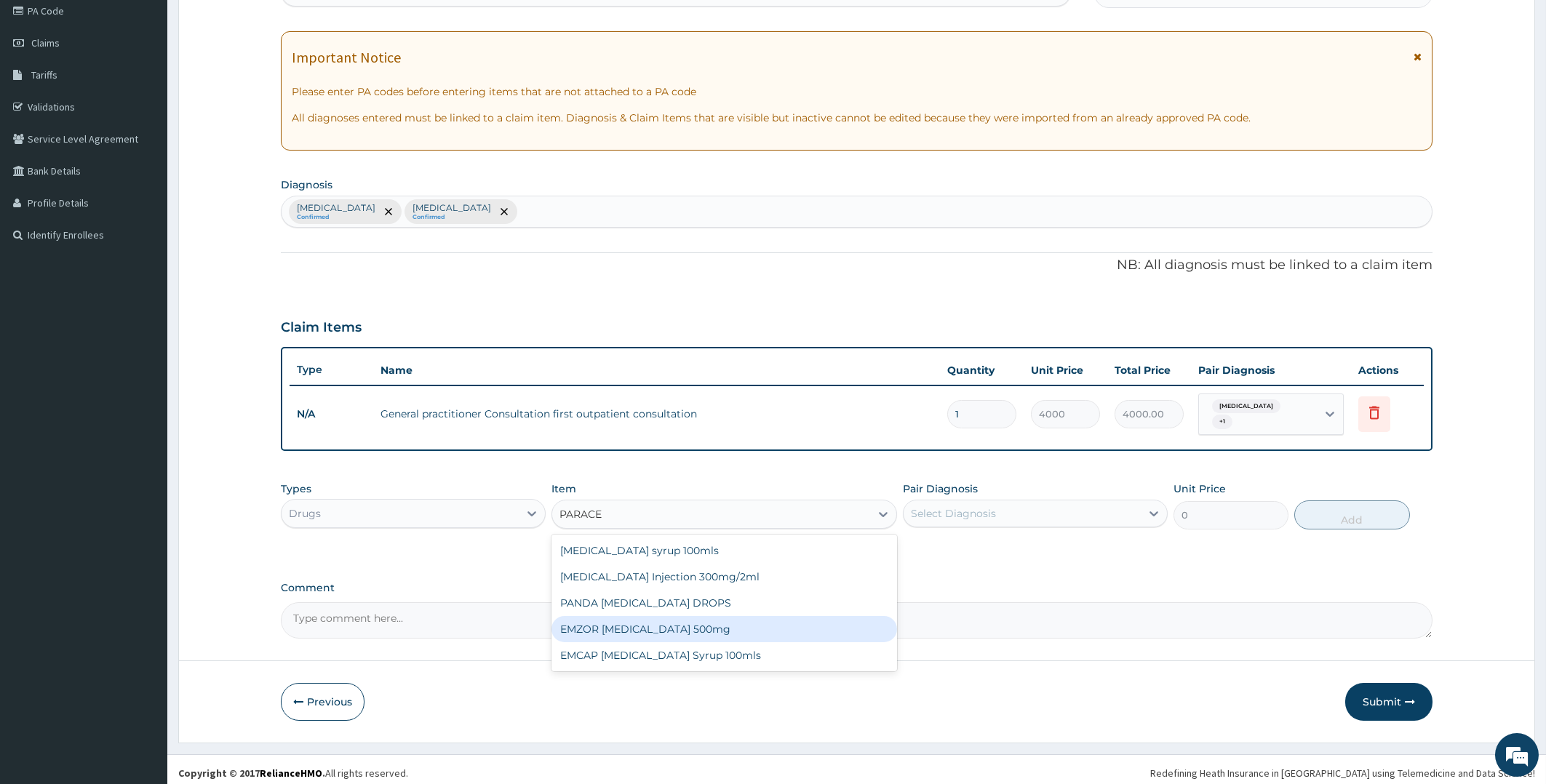
click at [676, 617] on div "EMZOR [MEDICAL_DATA] 500mg" at bounding box center [724, 628] width 345 height 26
type input "23.65"
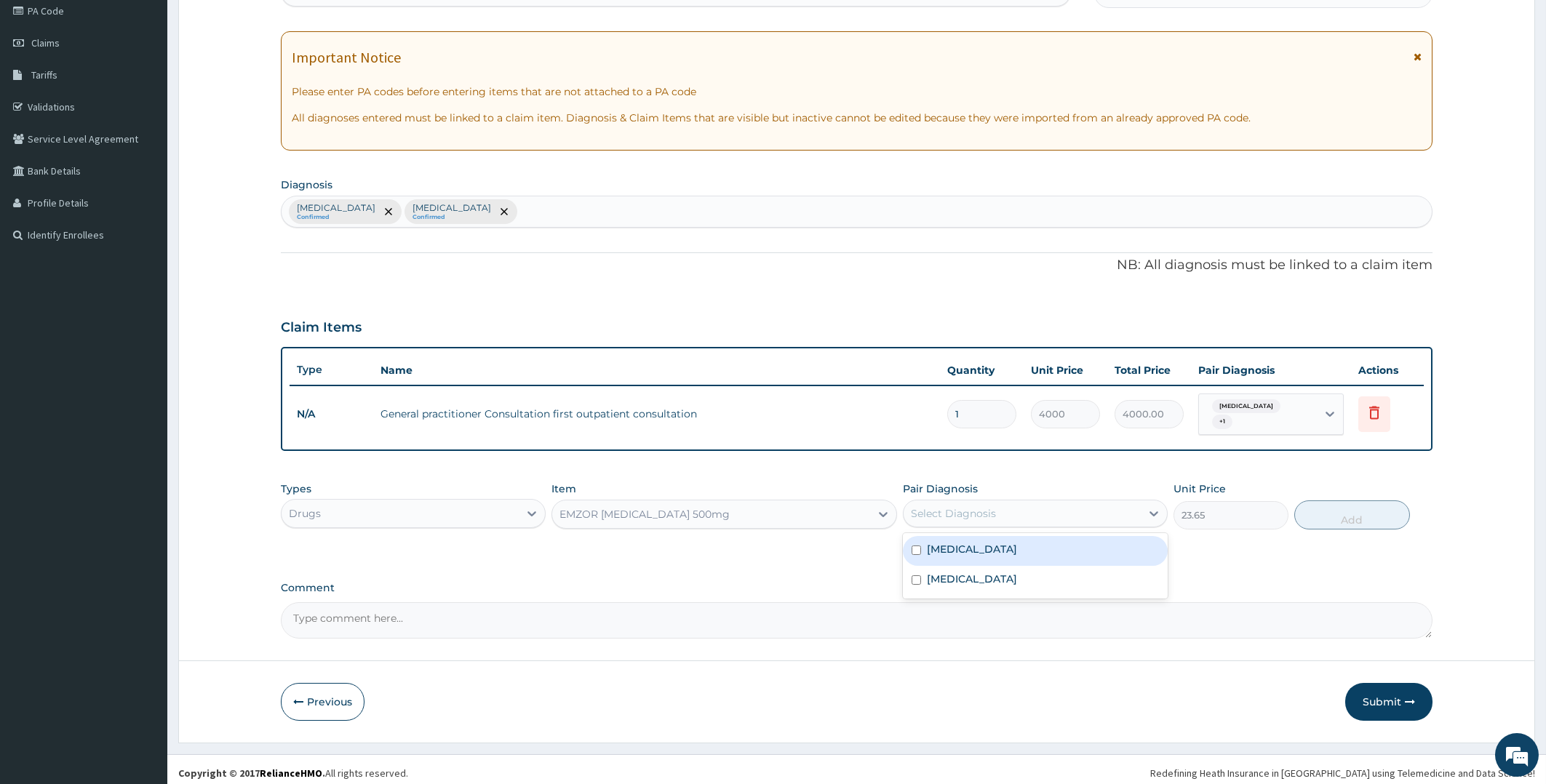
click at [1060, 504] on div "Select Diagnosis" at bounding box center [1022, 513] width 237 height 23
click at [973, 542] on div "[MEDICAL_DATA]" at bounding box center [1035, 550] width 265 height 30
checkbox input "true"
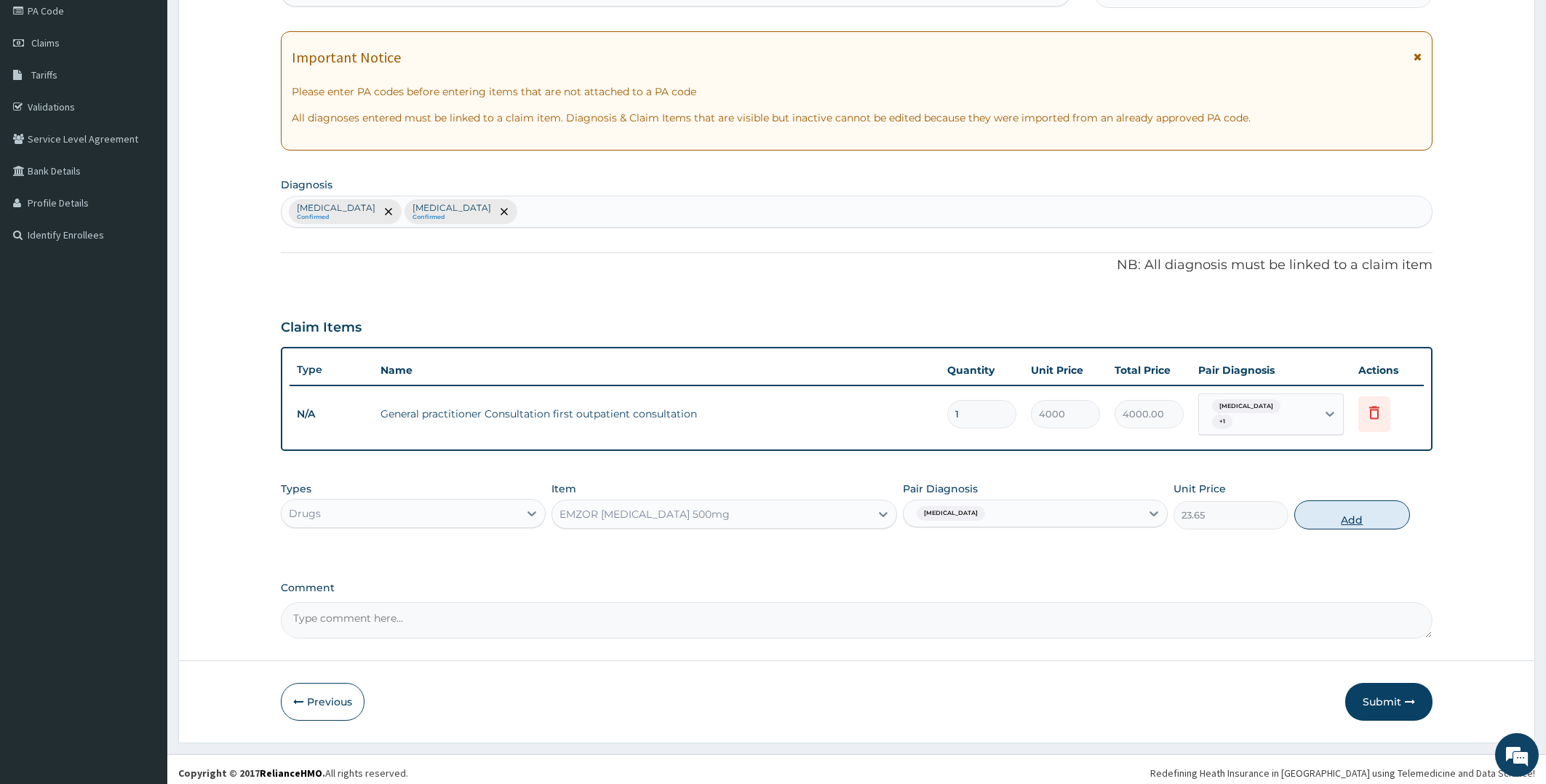
click at [1325, 506] on button "Add" at bounding box center [1351, 514] width 115 height 29
type input "0"
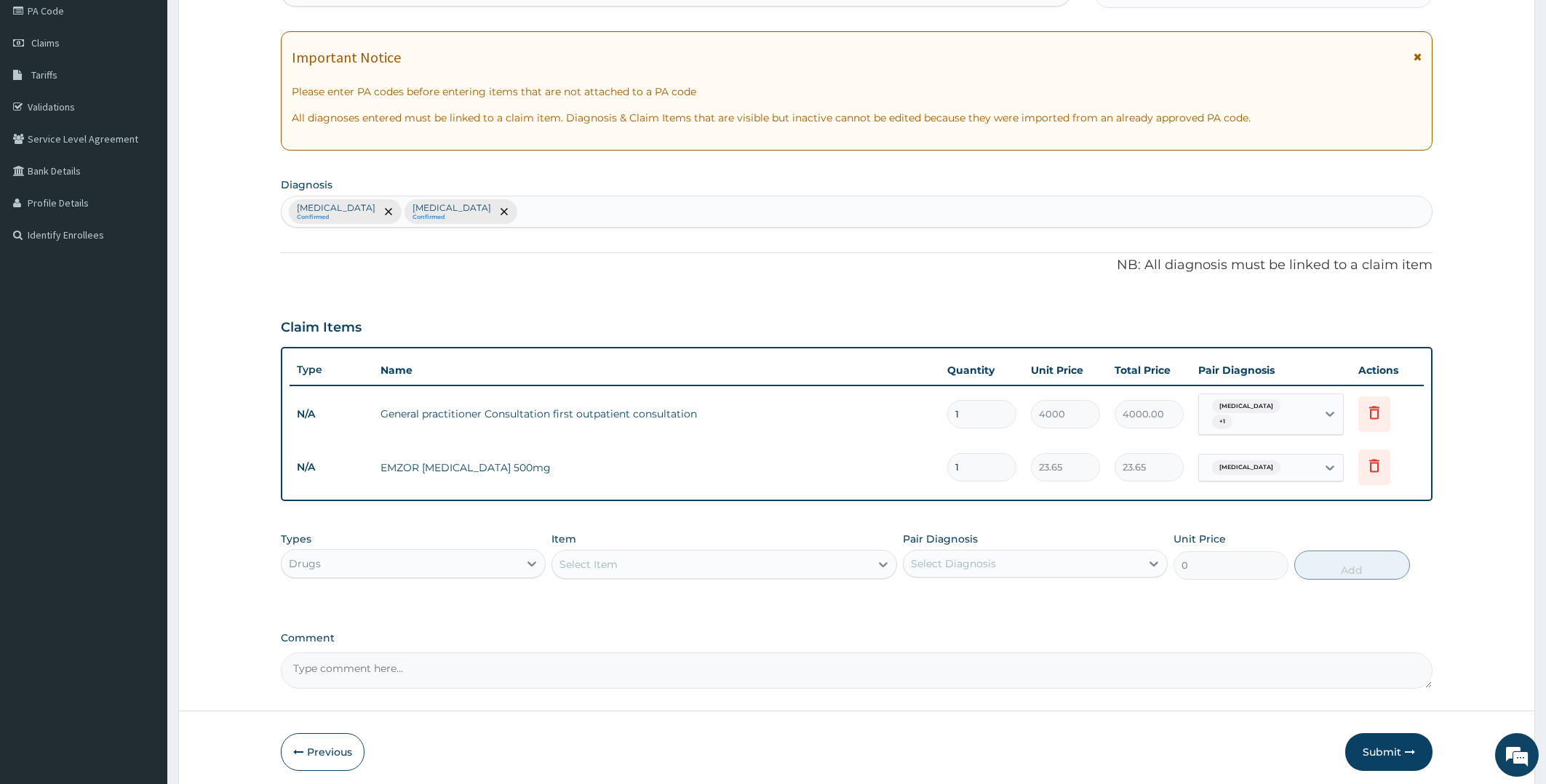
type input "0.00"
type input "2"
type input "47.30"
type input "20"
type input "473.00"
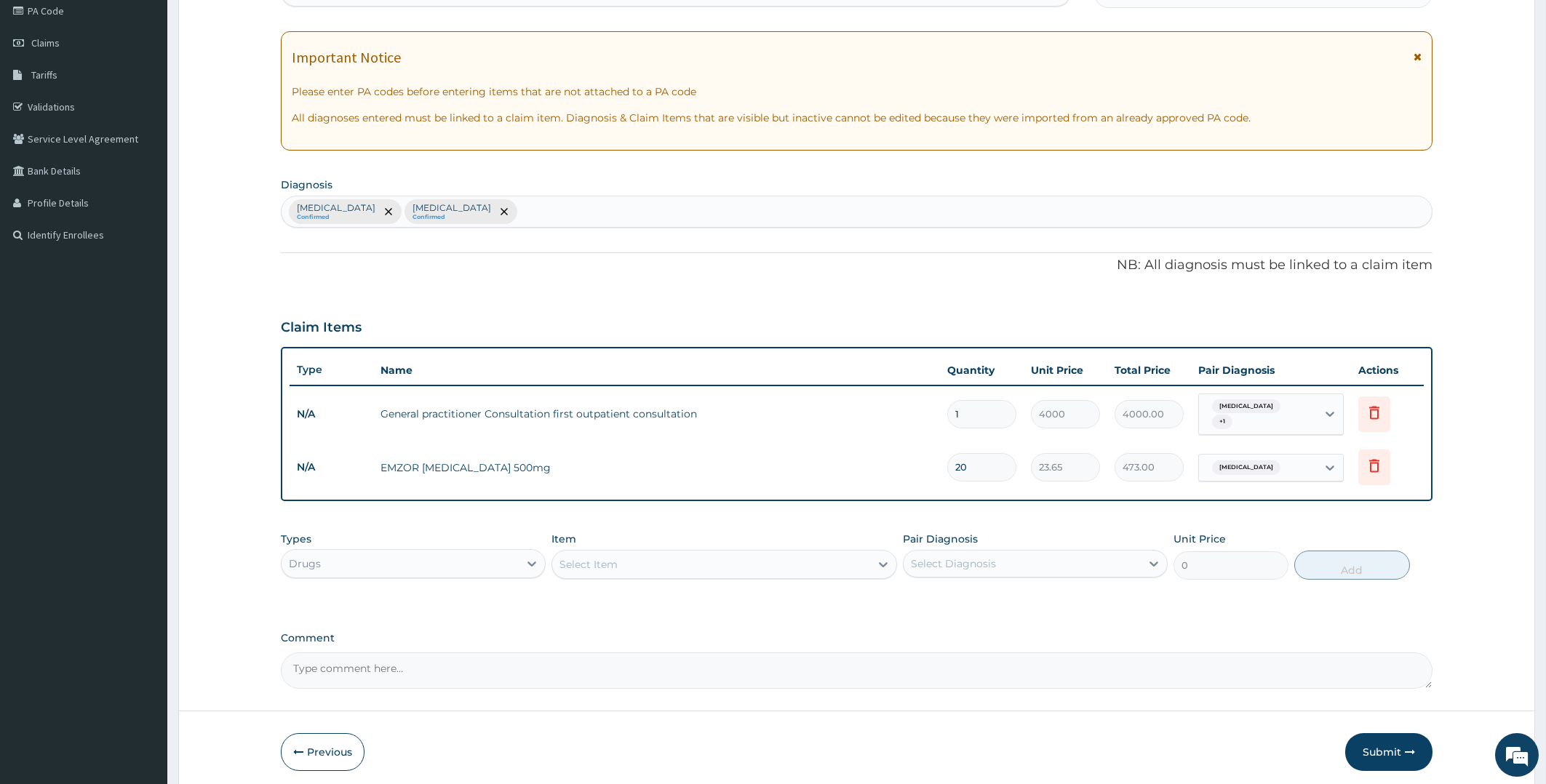
type input "20"
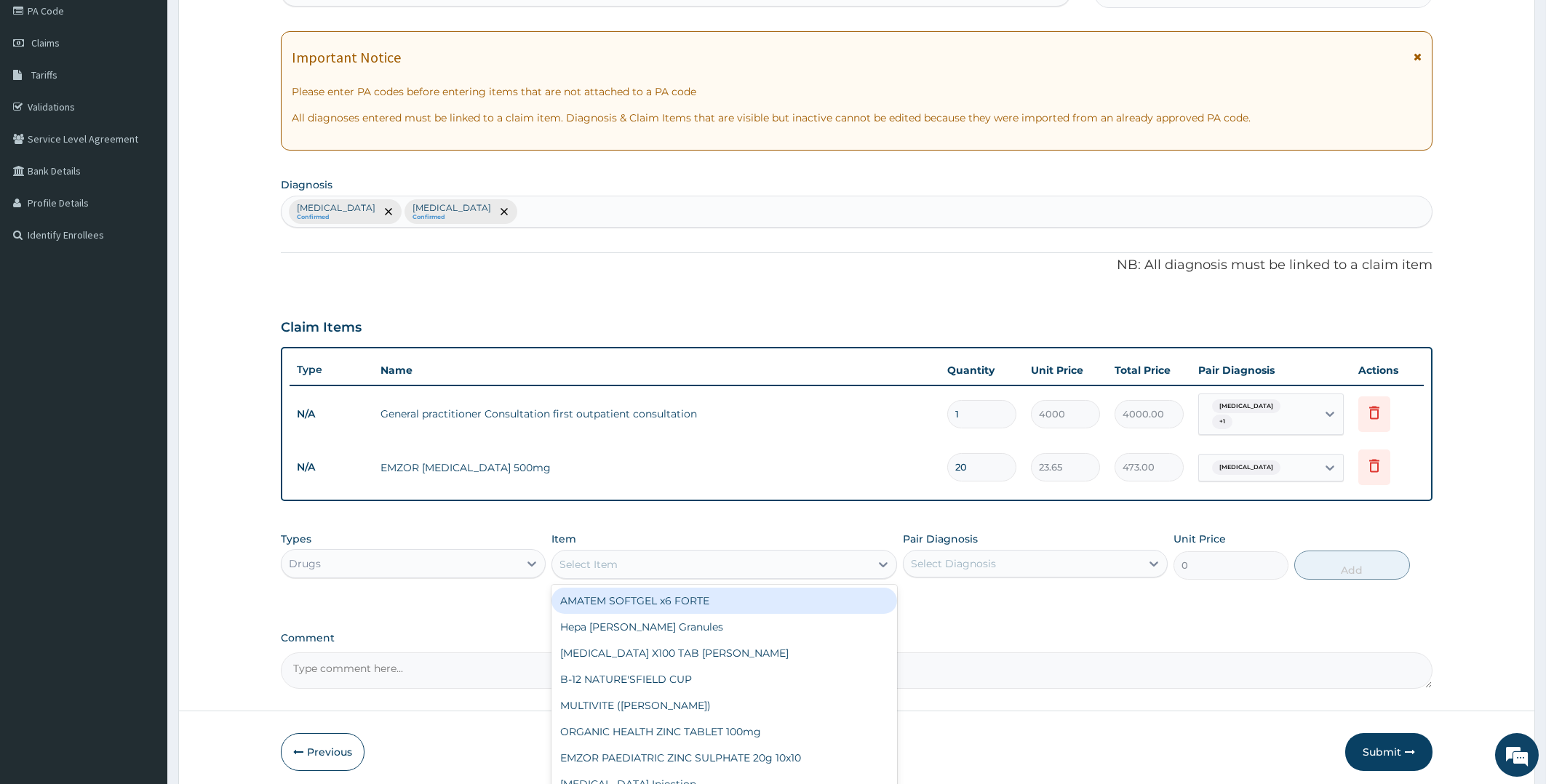
click at [674, 556] on div "Select Item" at bounding box center [711, 564] width 318 height 23
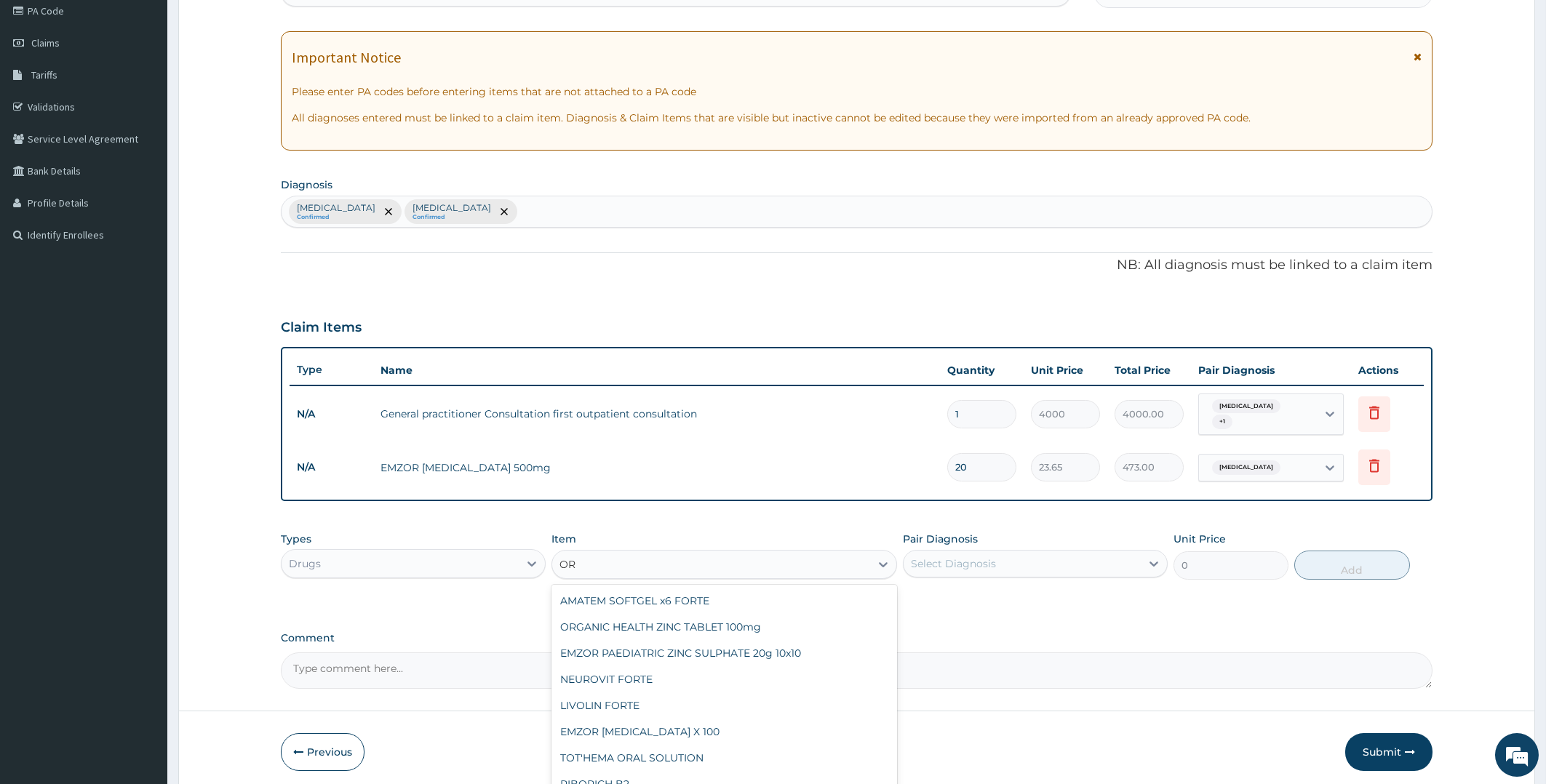
type input "O"
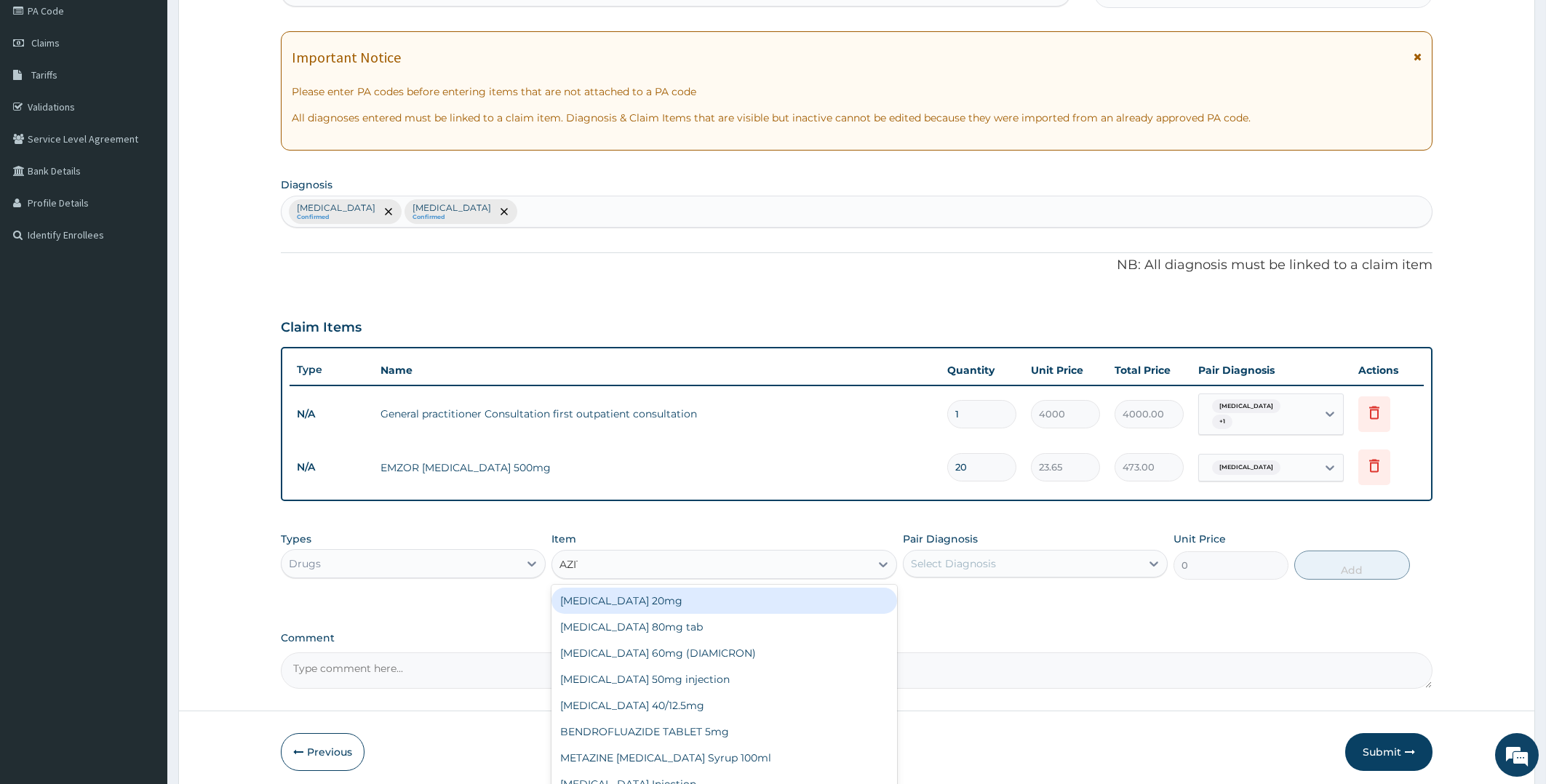
type input "AZITH"
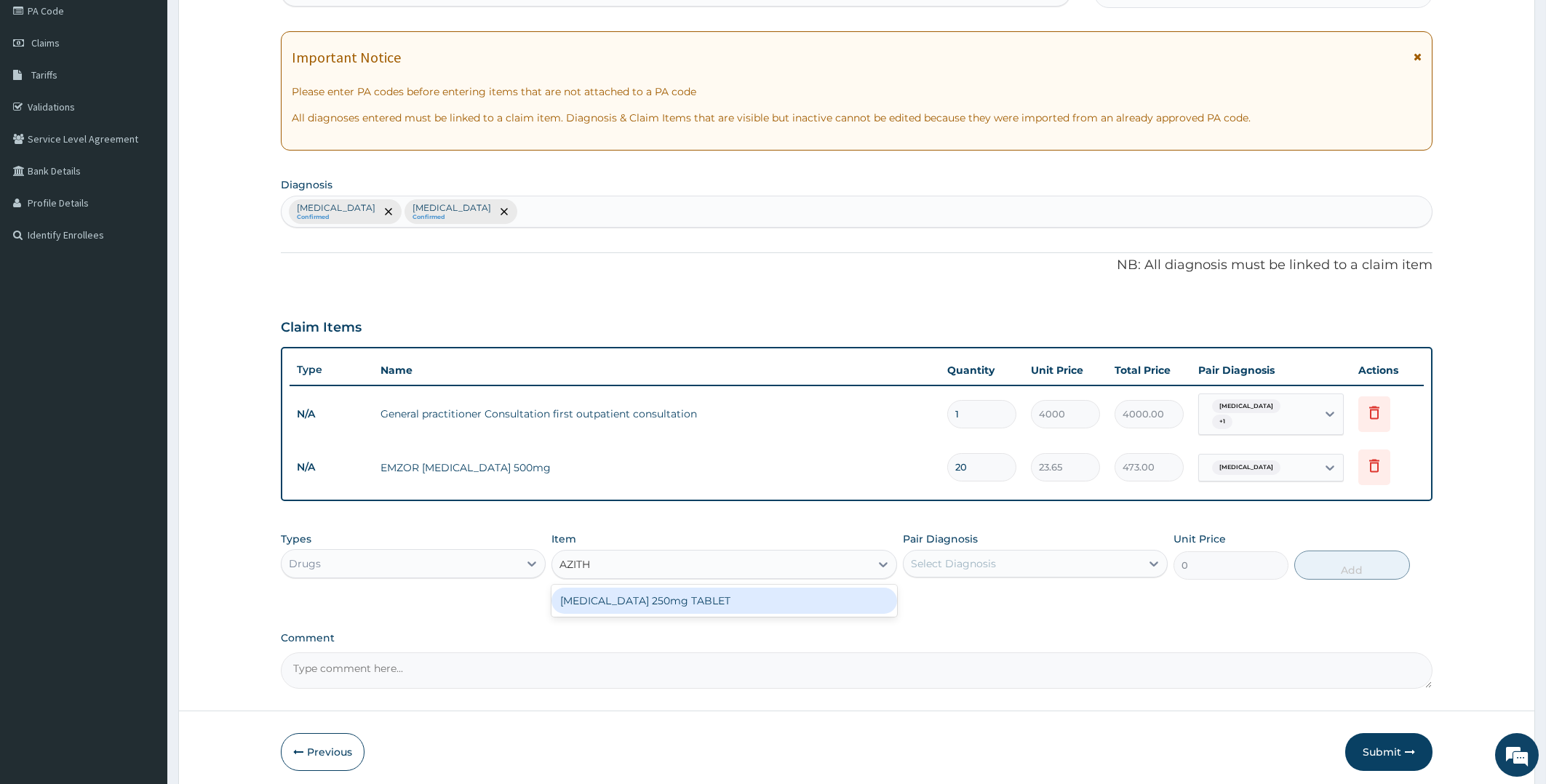
click at [691, 596] on div "[MEDICAL_DATA] 250mg TABLET" at bounding box center [724, 600] width 345 height 26
type input "250"
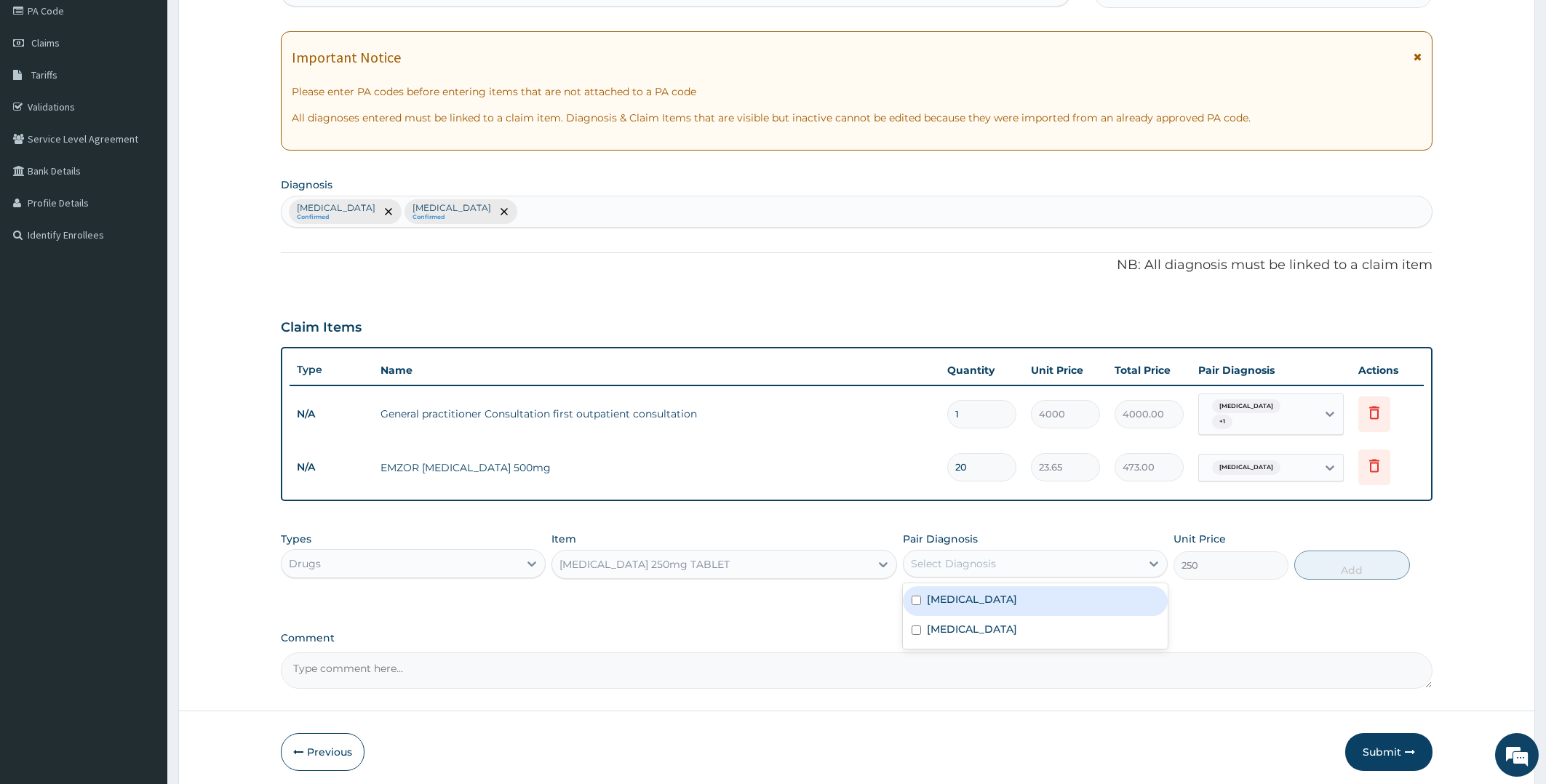
click at [943, 556] on div "Select Diagnosis" at bounding box center [953, 564] width 85 height 15
click at [938, 624] on label "[MEDICAL_DATA]" at bounding box center [972, 629] width 90 height 15
checkbox input "true"
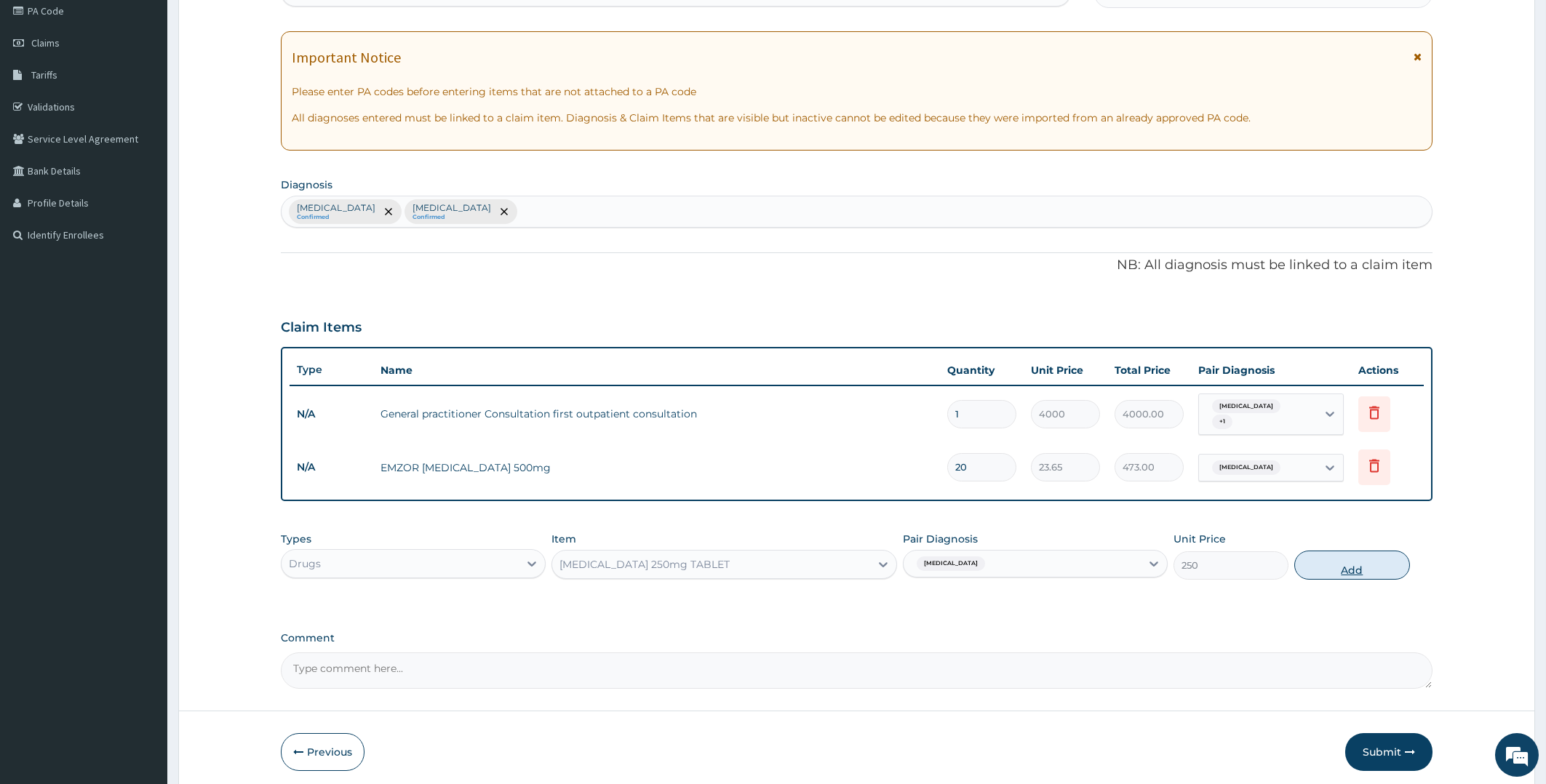
click at [1328, 551] on button "Add" at bounding box center [1351, 565] width 115 height 29
type input "0"
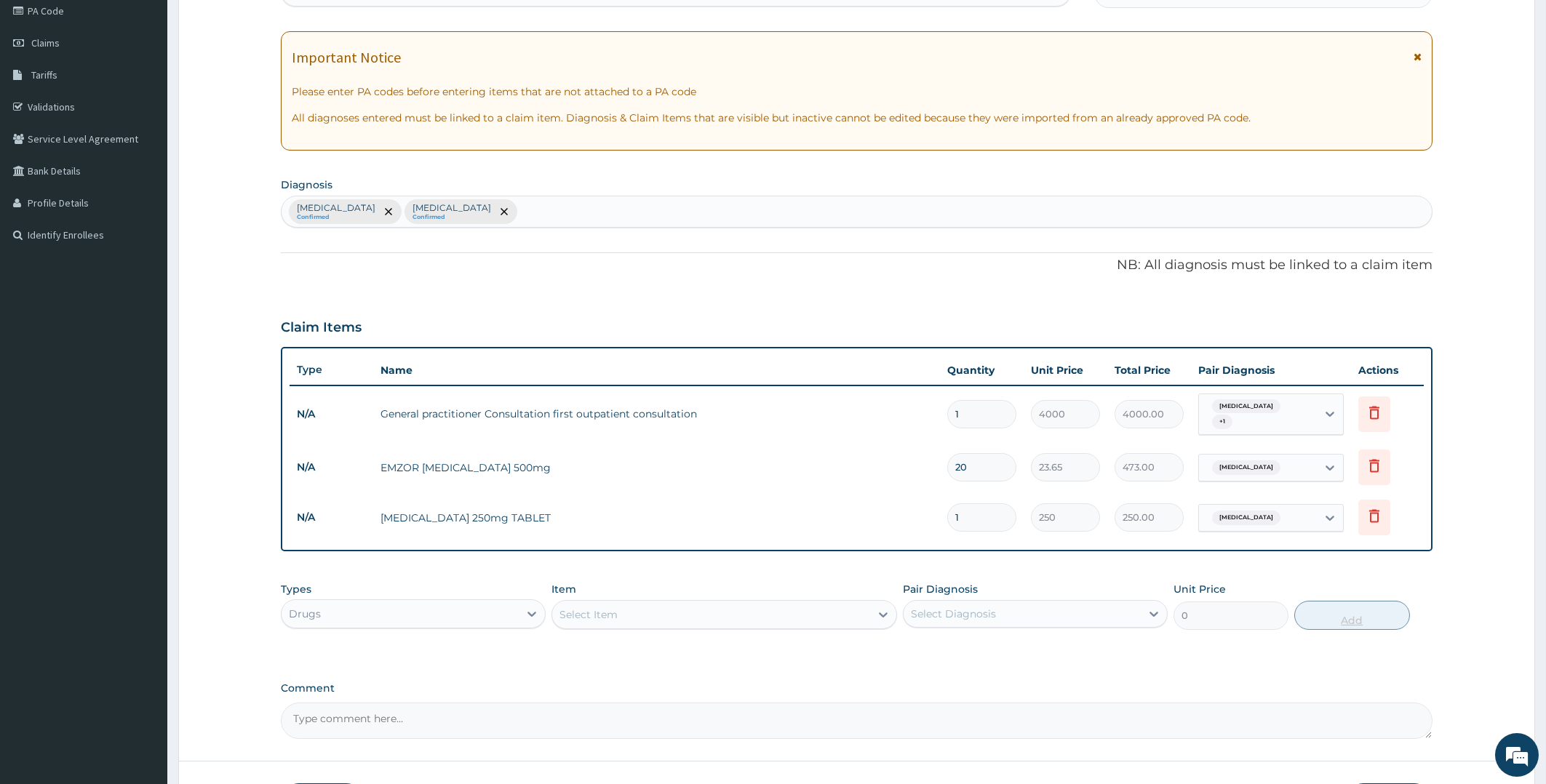
type input "10"
type input "2500.00"
type input "10"
click at [618, 603] on div "Select Item" at bounding box center [711, 614] width 318 height 23
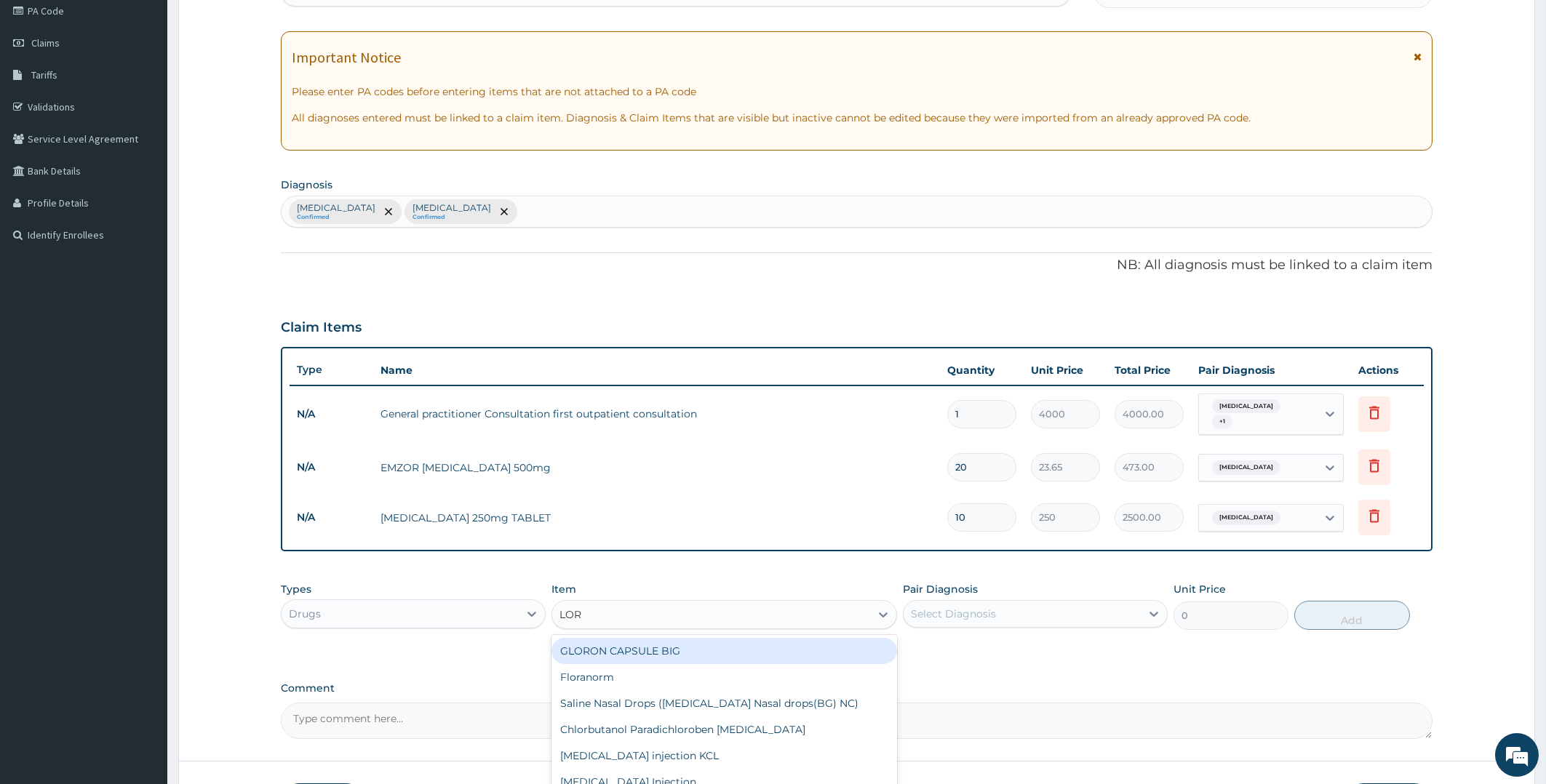
type input "[PERSON_NAME]"
click at [623, 664] on div "[PERSON_NAME][MEDICAL_DATA] 10mg" at bounding box center [724, 676] width 345 height 26
type input "88.6875"
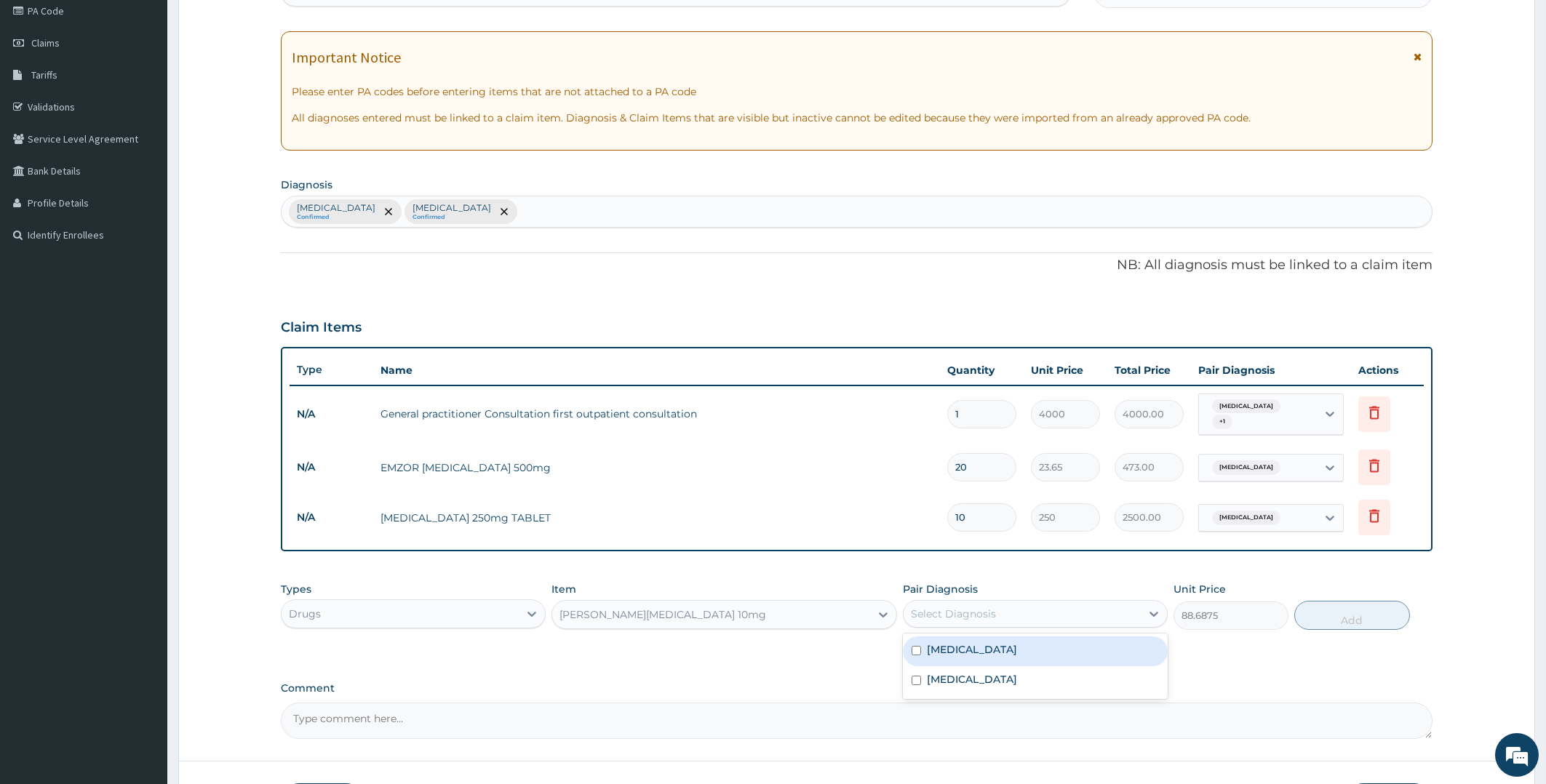
click at [1000, 602] on div "Select Diagnosis" at bounding box center [1022, 613] width 237 height 23
click at [995, 672] on label "[MEDICAL_DATA]" at bounding box center [972, 679] width 90 height 15
checkbox input "true"
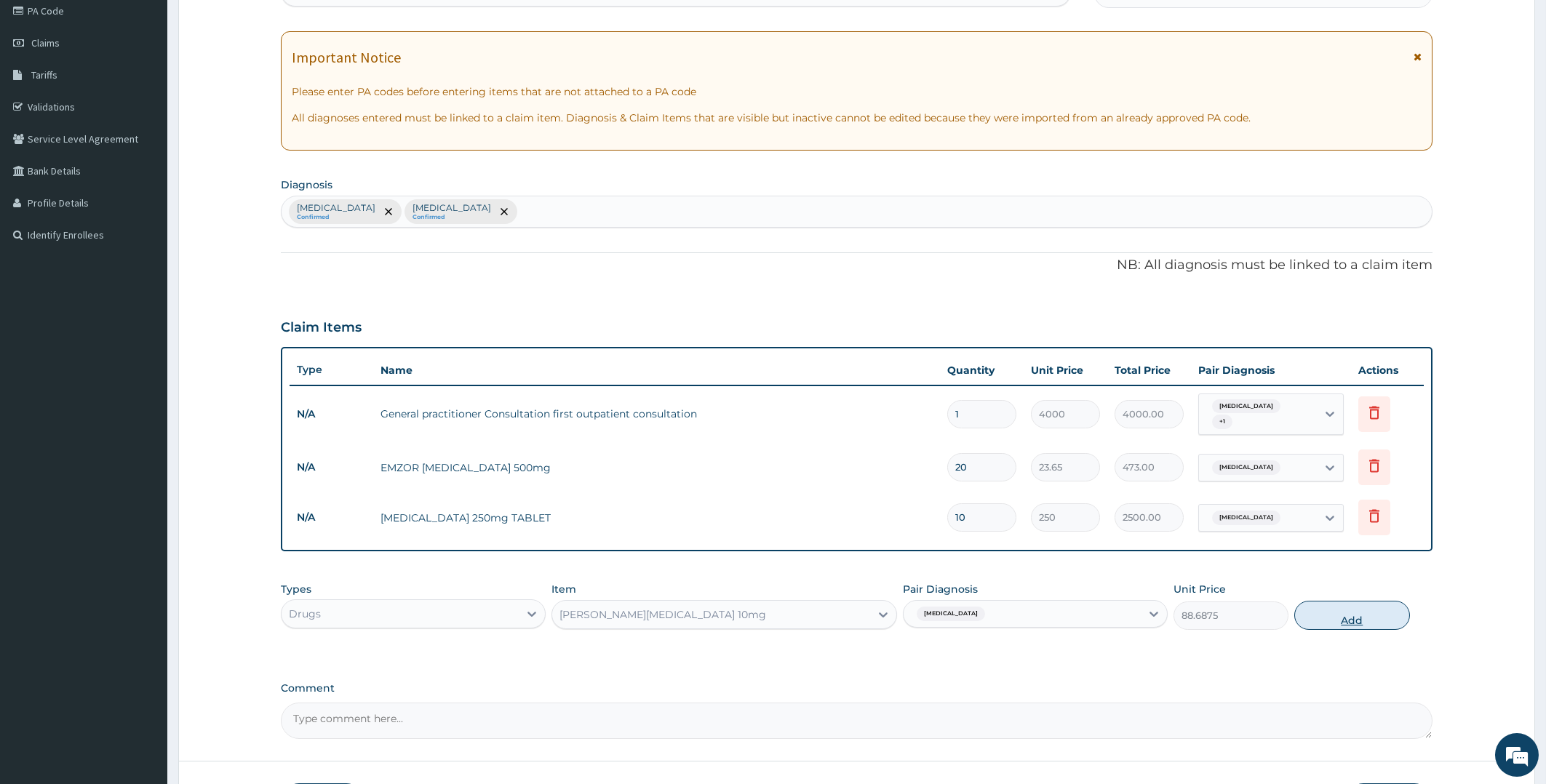
click at [1328, 612] on button "Add" at bounding box center [1351, 615] width 115 height 29
type input "0"
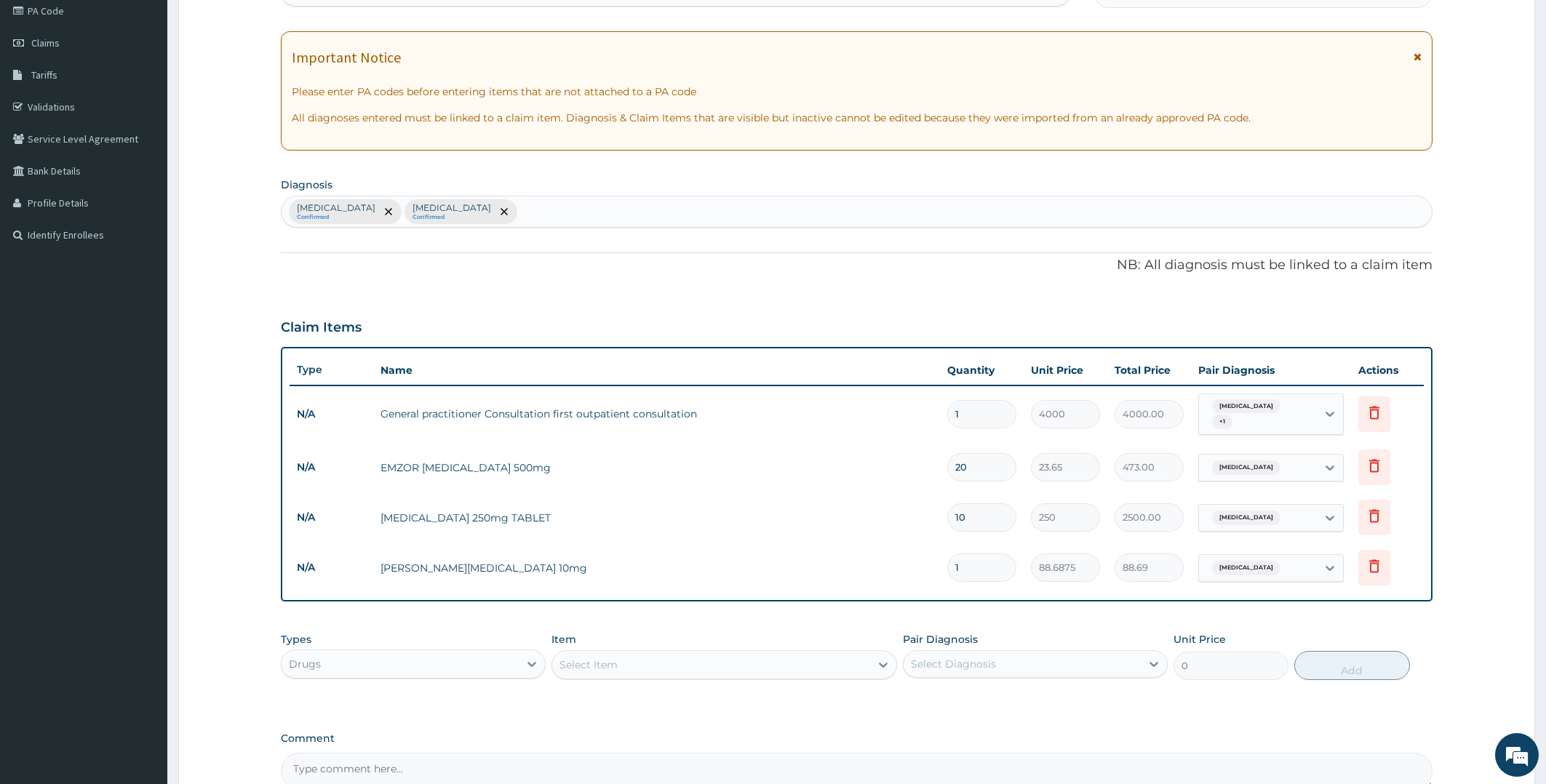
type input "10"
type input "886.88"
type input "10"
click at [655, 653] on div "Select Item" at bounding box center [711, 664] width 318 height 23
type input "ARTE"
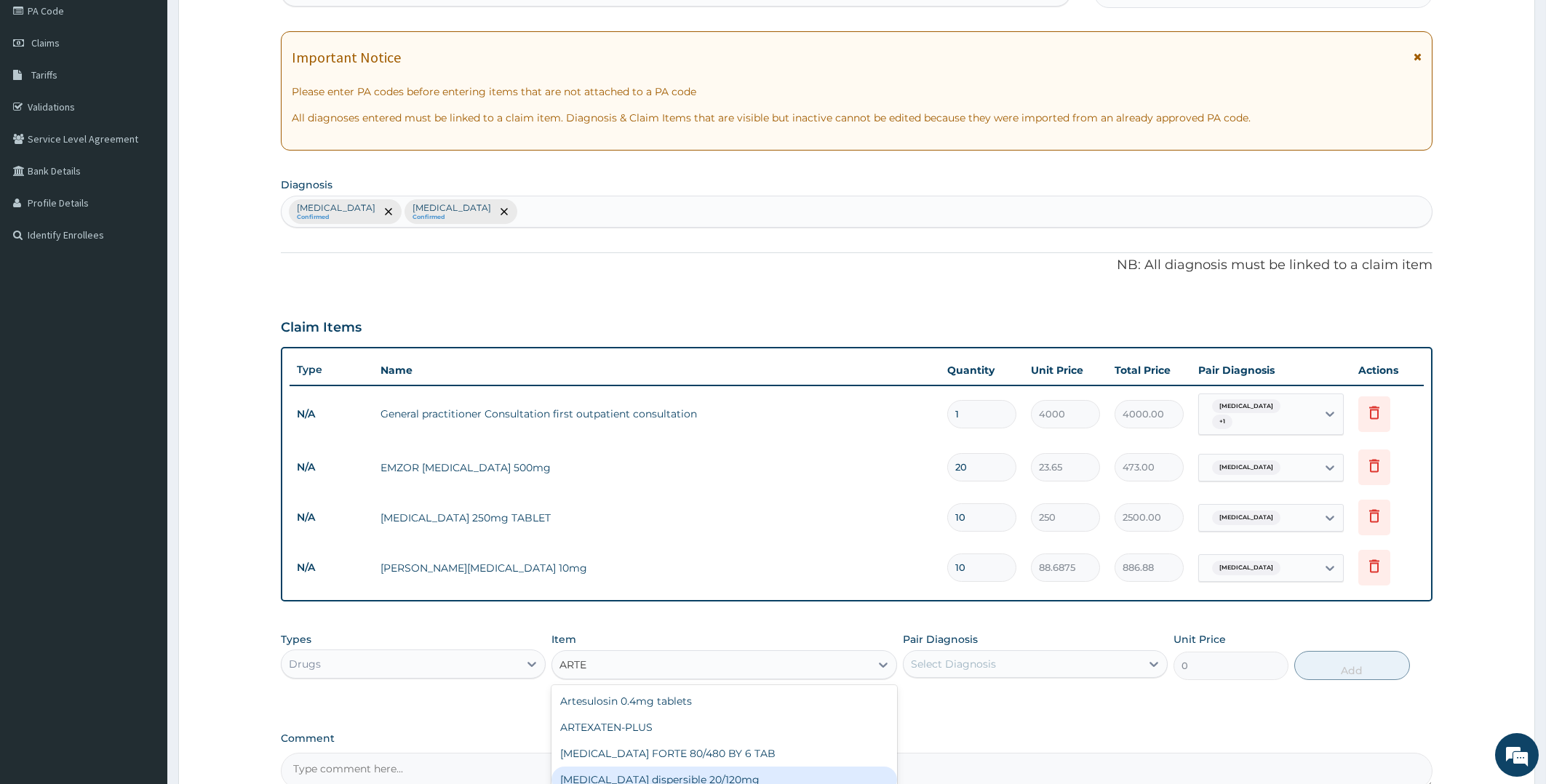
click at [694, 770] on div "[MEDICAL_DATA] dispersible 20/120mg" at bounding box center [724, 779] width 345 height 26
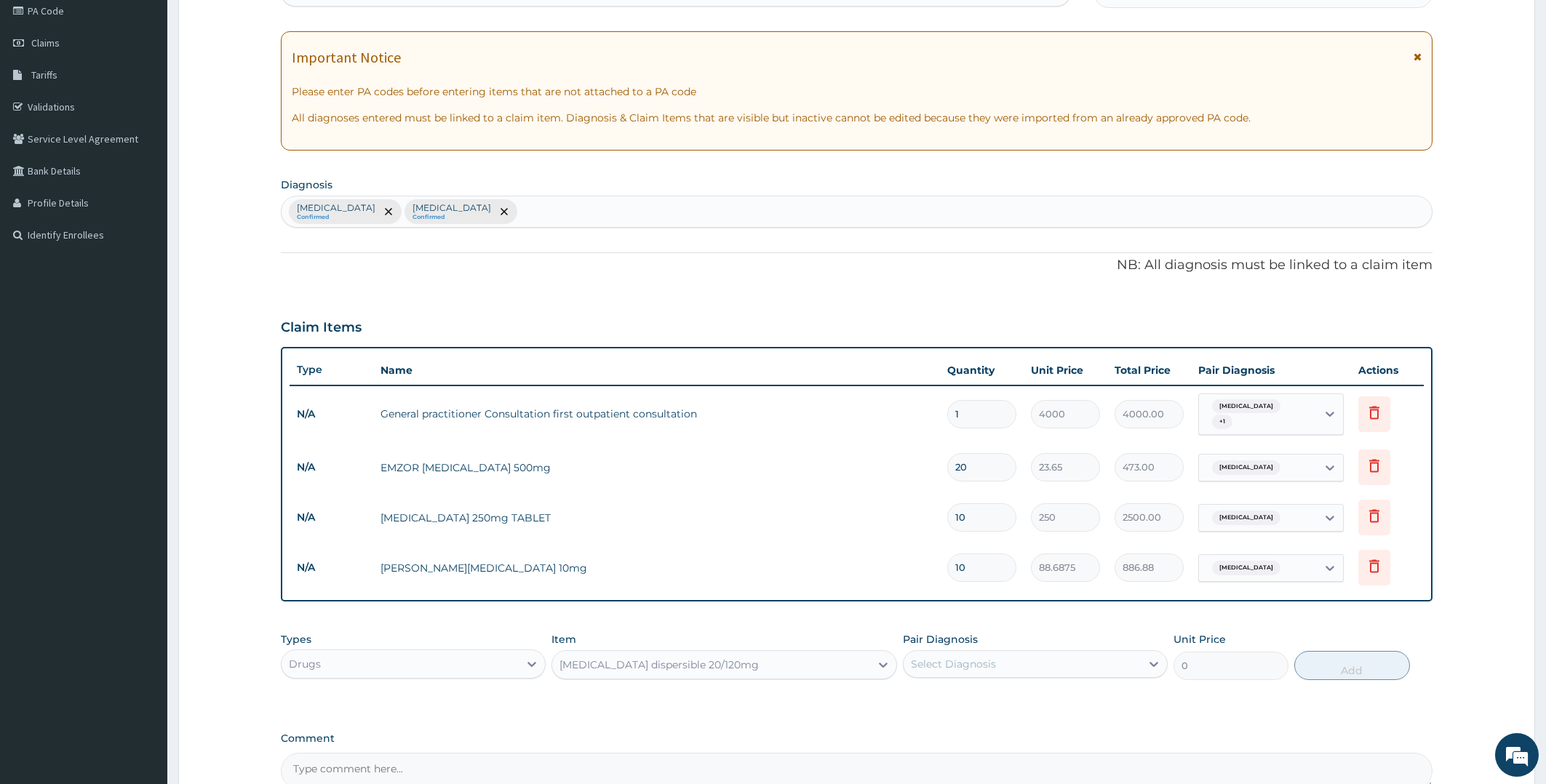
type input "150"
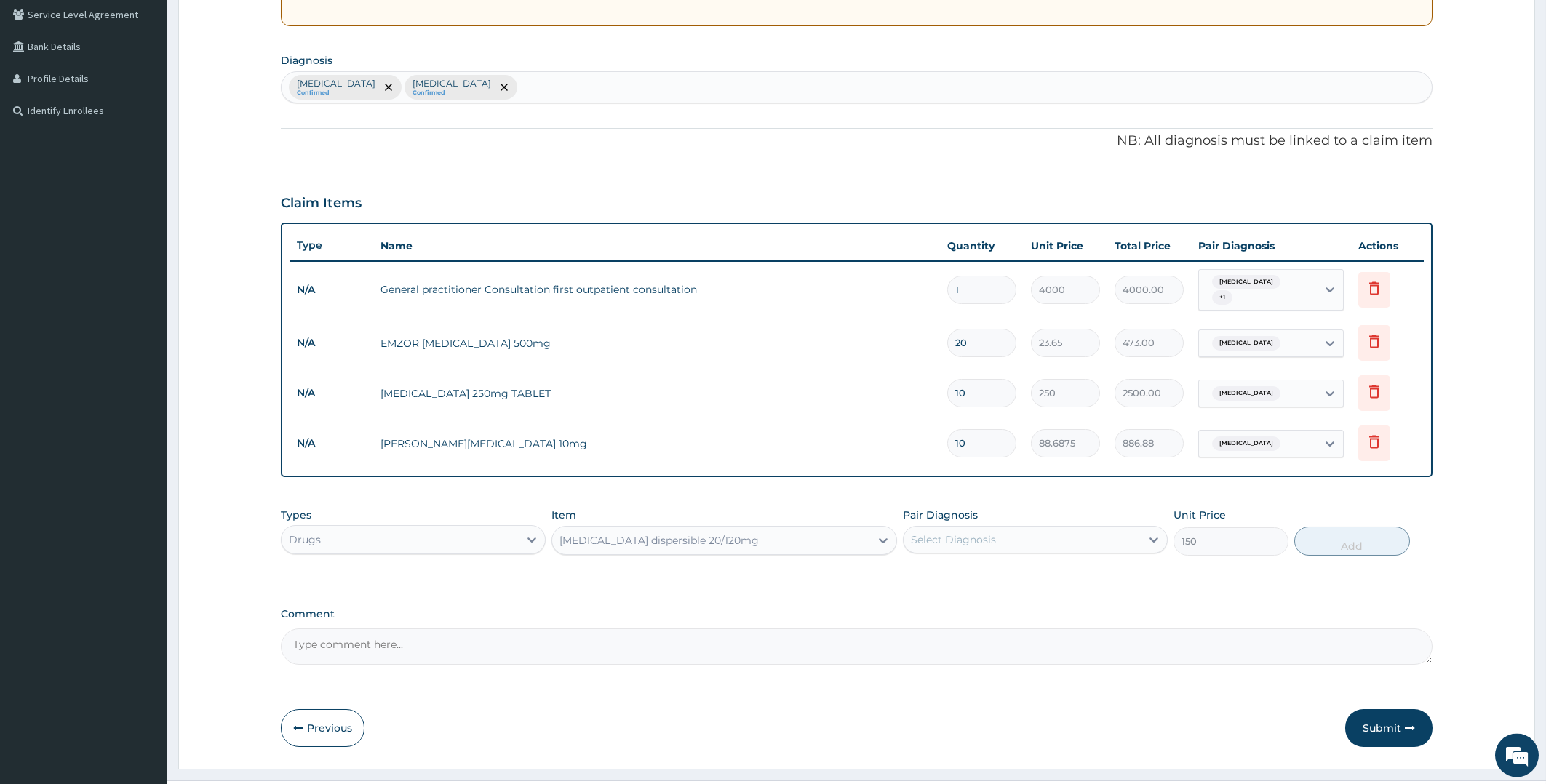
scroll to position [330, 0]
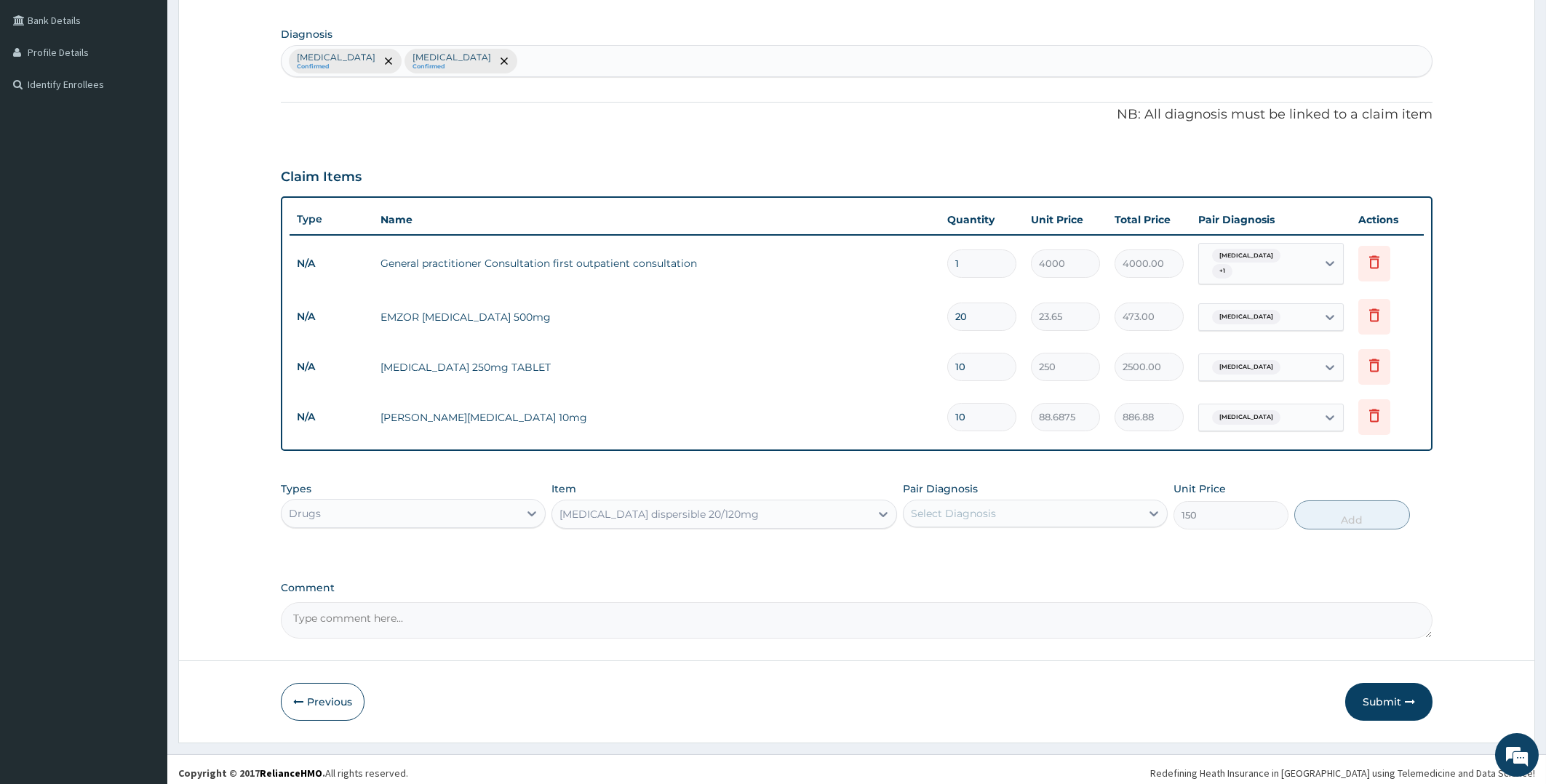
click at [756, 506] on div "[MEDICAL_DATA] dispersible 20/120mg" at bounding box center [711, 514] width 318 height 23
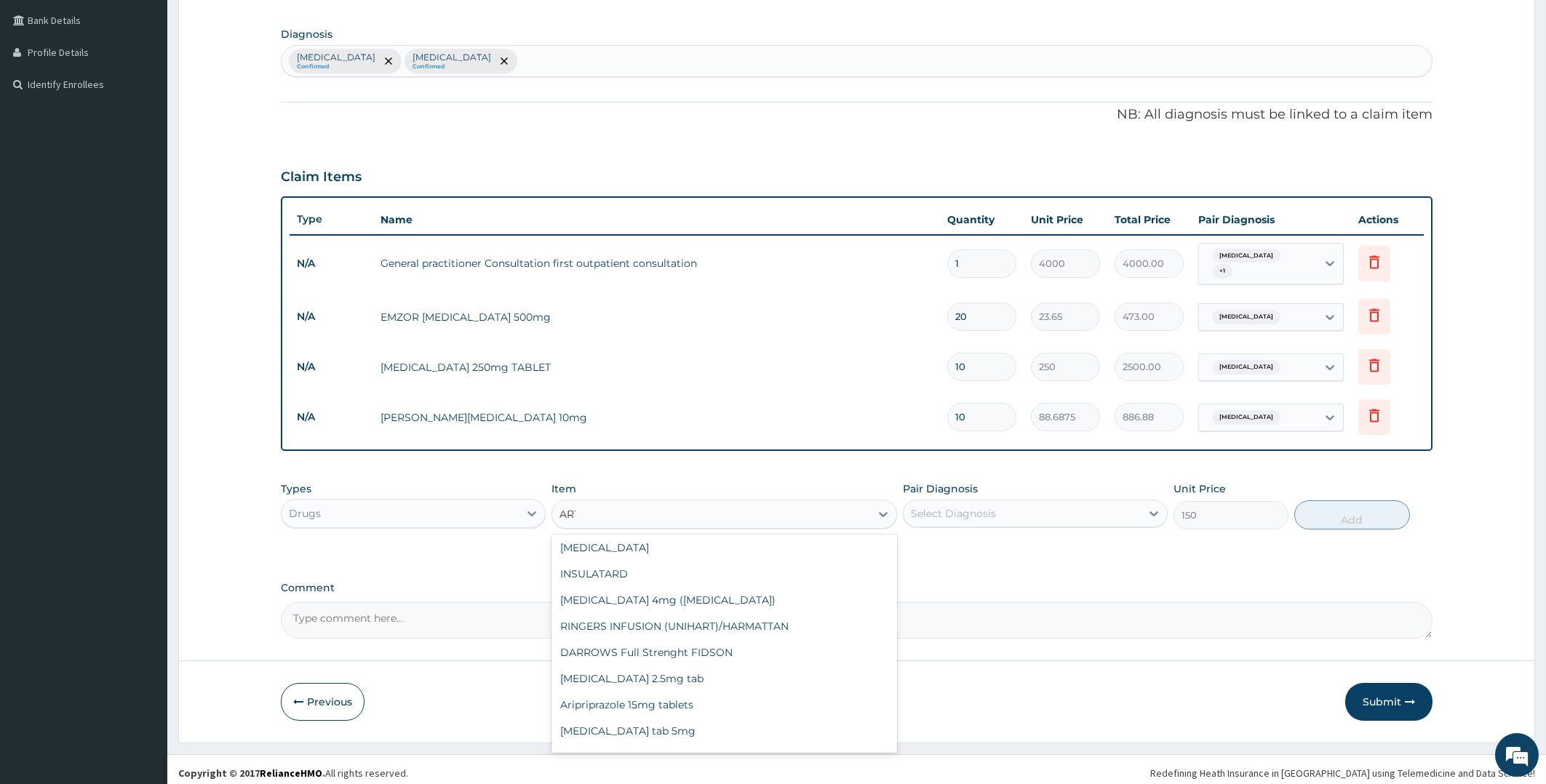
type input "ARTE"
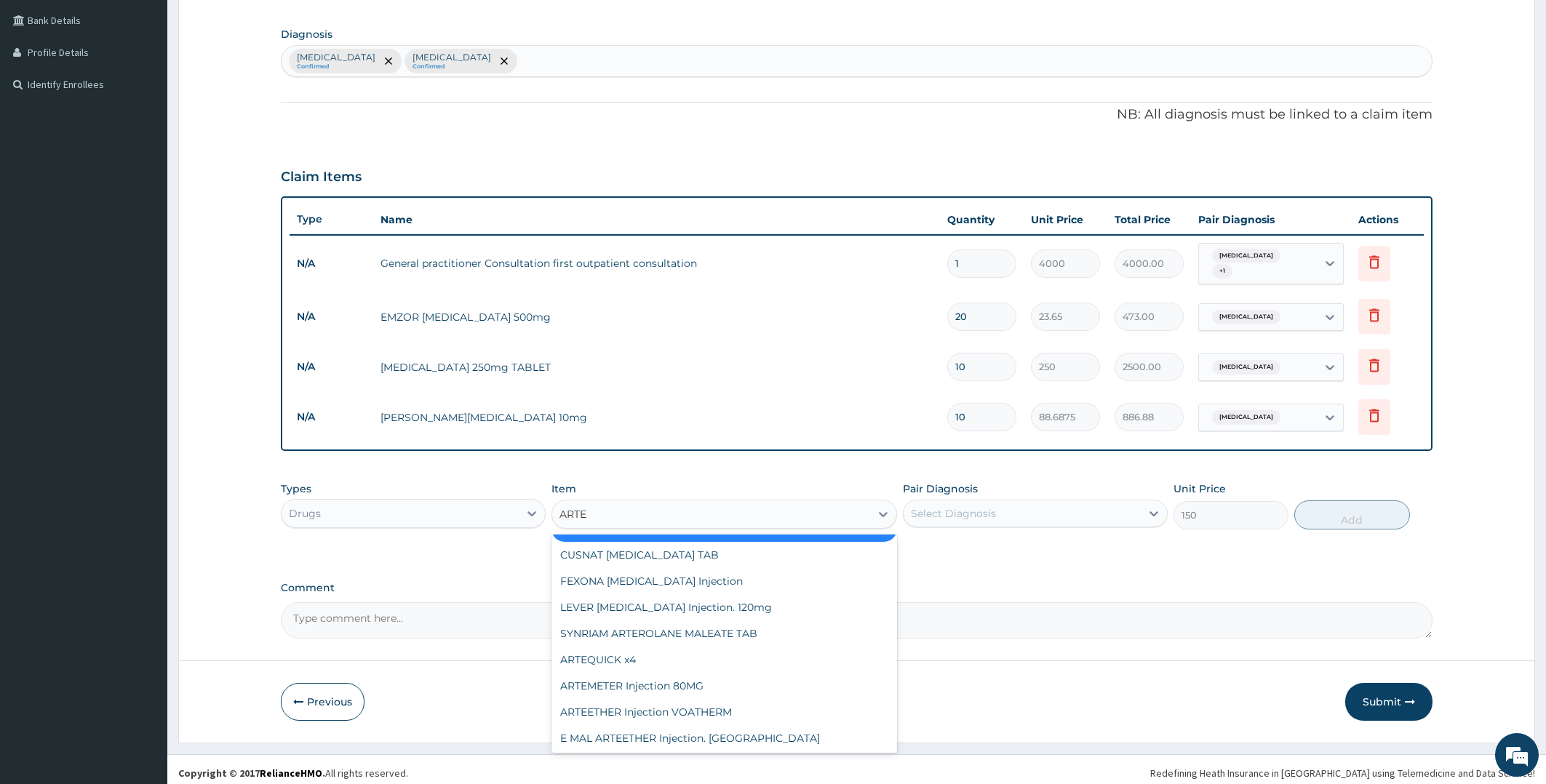
scroll to position [95, 0]
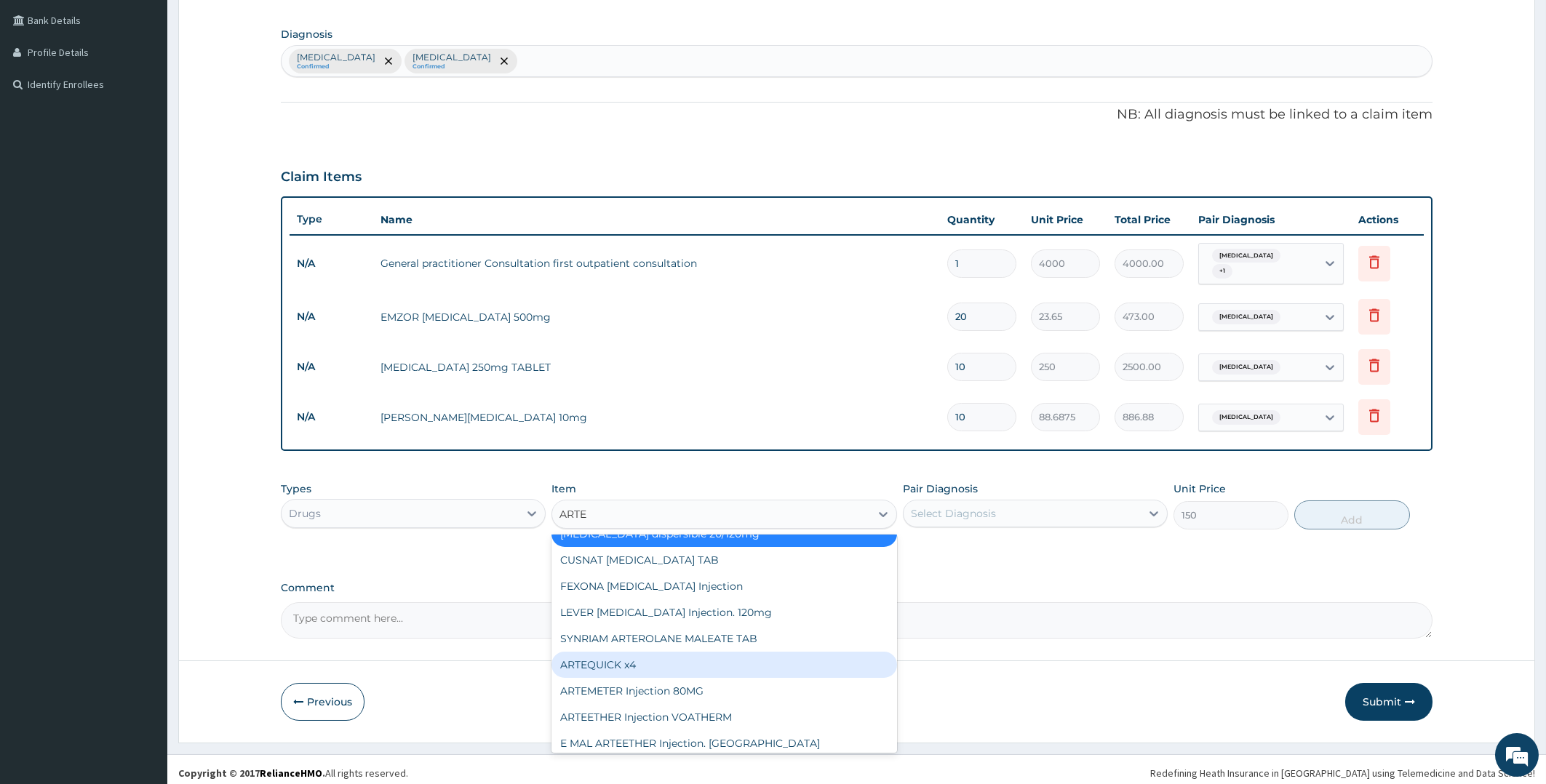
click at [688, 654] on div "ARTEQUICK x4" at bounding box center [724, 664] width 345 height 26
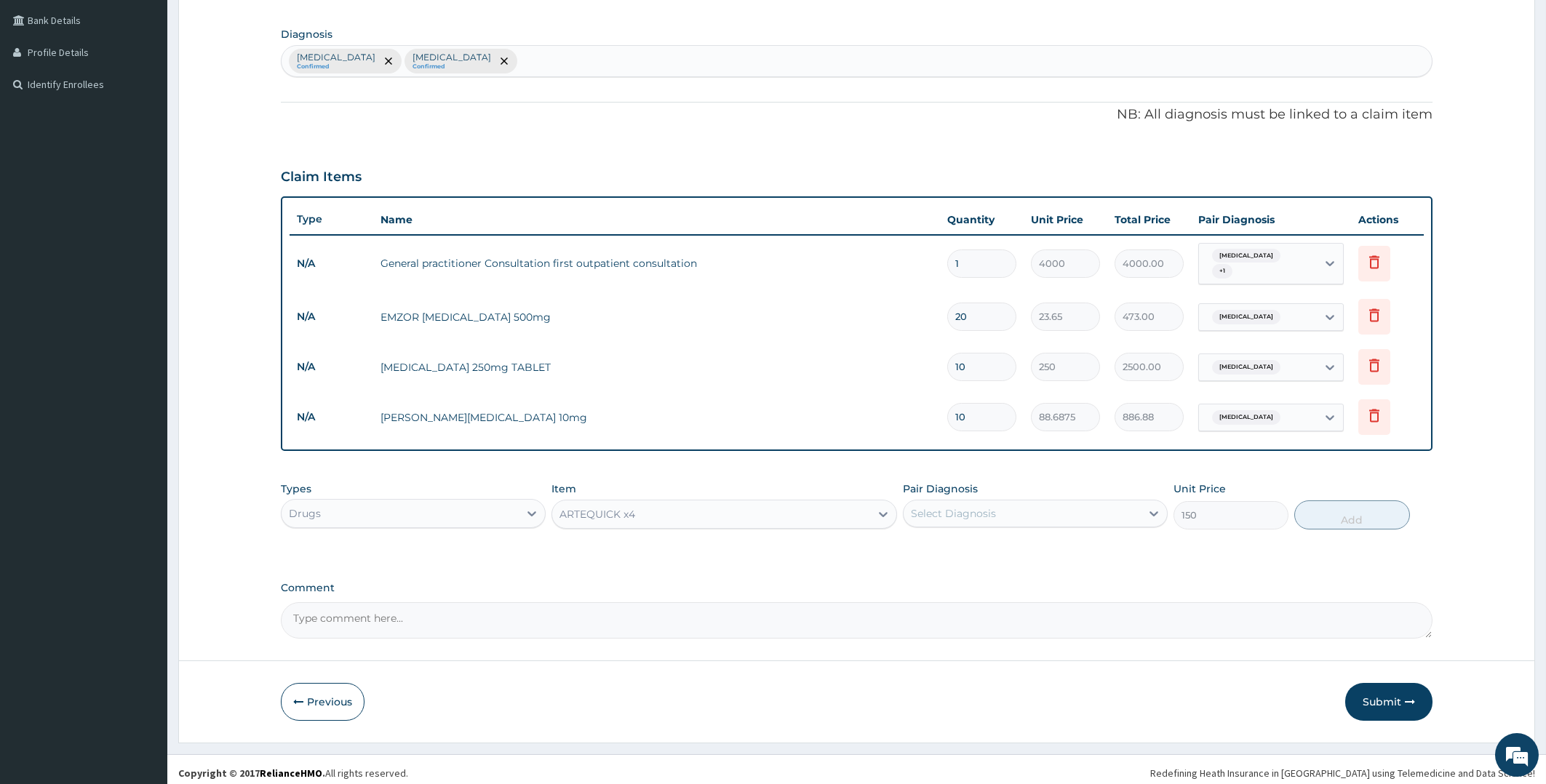
type input "366.575"
click at [941, 506] on div "Select Diagnosis" at bounding box center [953, 514] width 85 height 15
click at [940, 543] on label "[MEDICAL_DATA]" at bounding box center [972, 549] width 90 height 15
checkbox input "true"
click at [1340, 508] on button "Add" at bounding box center [1351, 514] width 115 height 29
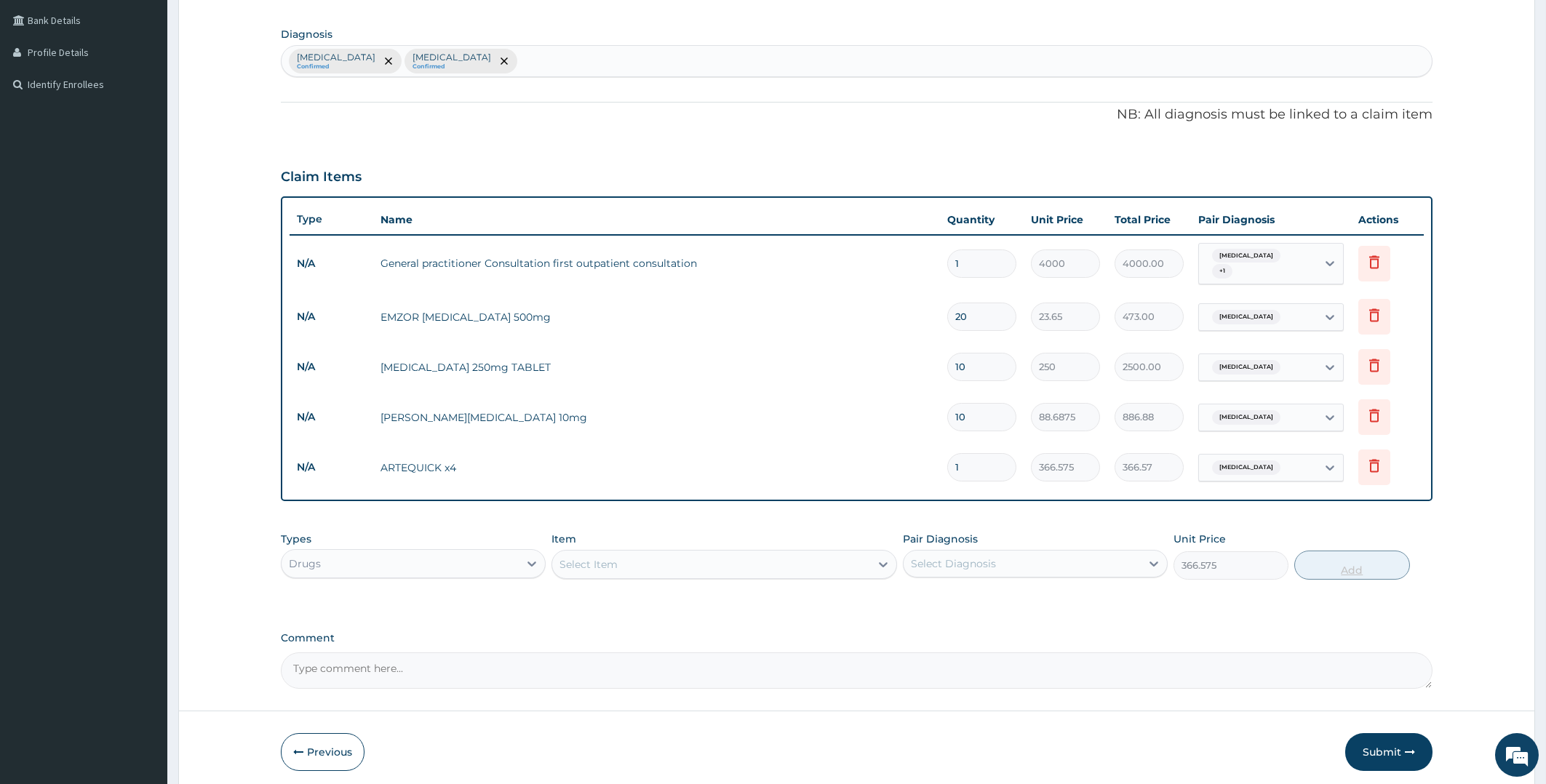
type input "0"
type input "0.00"
type input "6"
type input "2199.45"
type input "6"
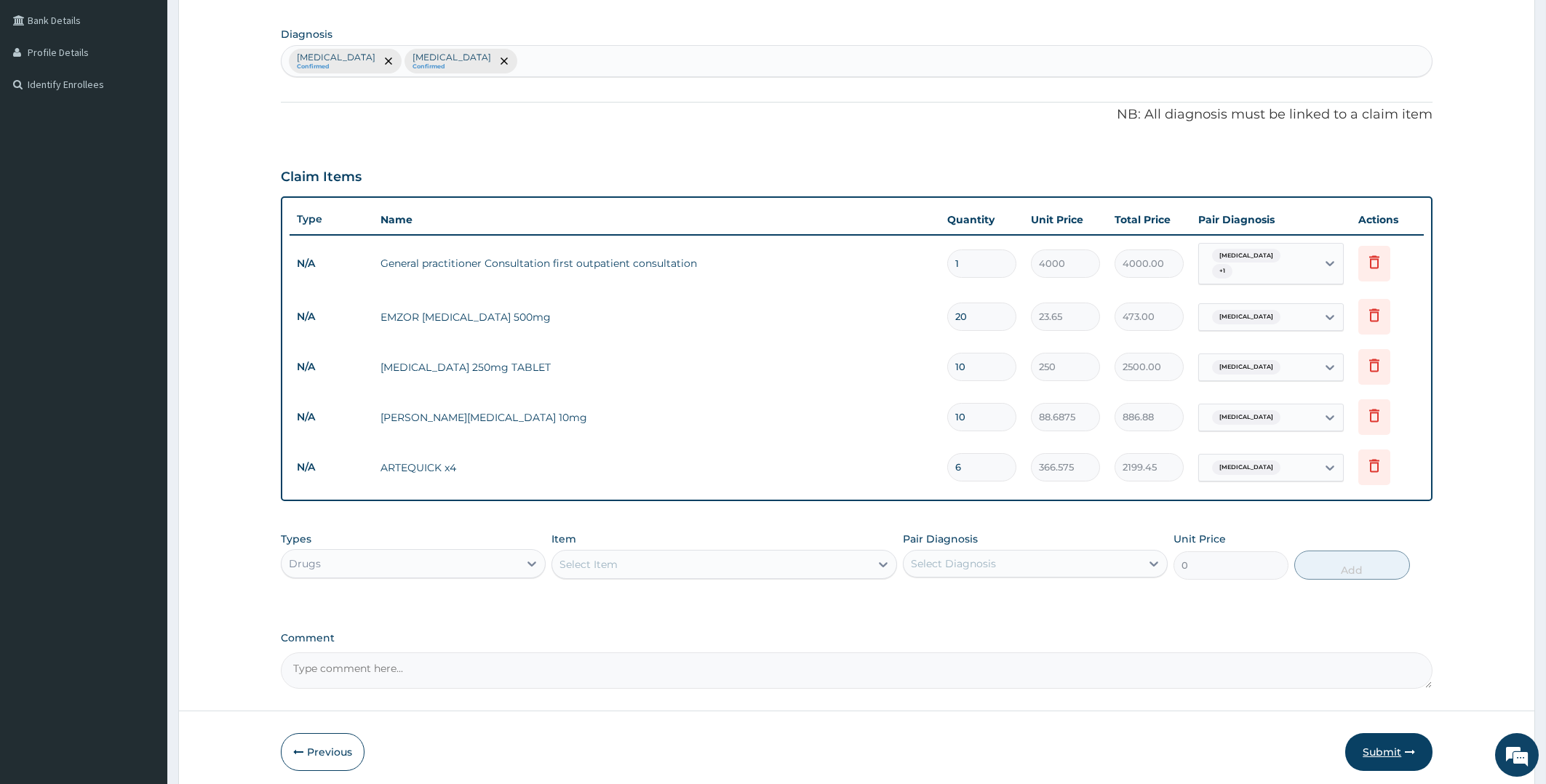
click at [1372, 737] on button "Submit" at bounding box center [1389, 751] width 87 height 38
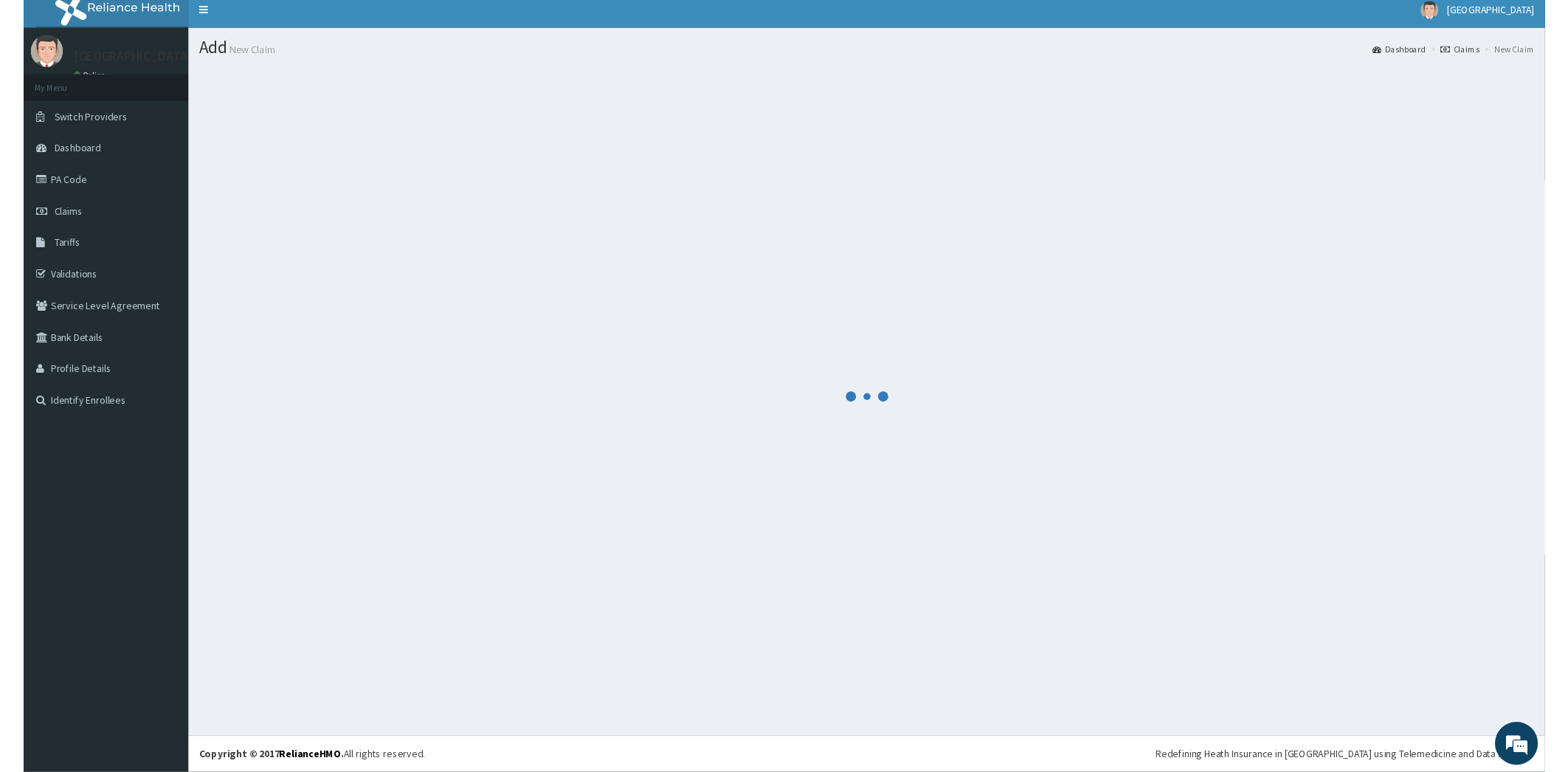
scroll to position [8, 0]
